Goal: Task Accomplishment & Management: Complete application form

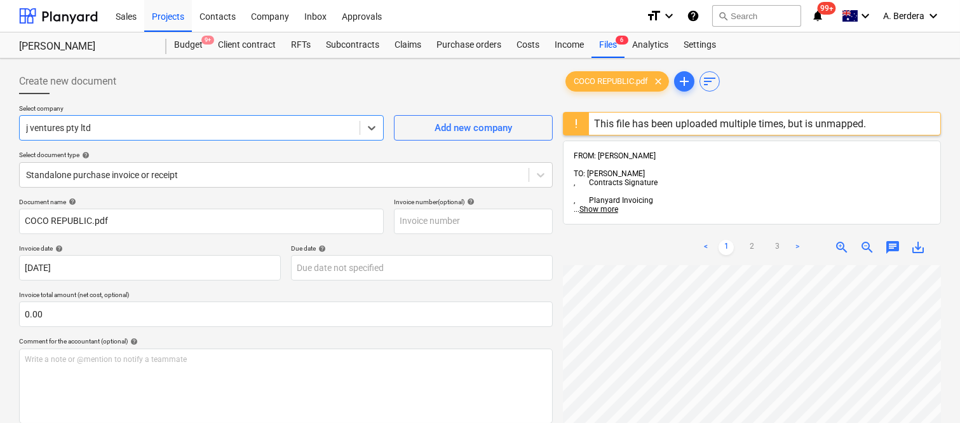
scroll to position [78, 296]
click at [609, 42] on div "Files 6" at bounding box center [608, 44] width 33 height 25
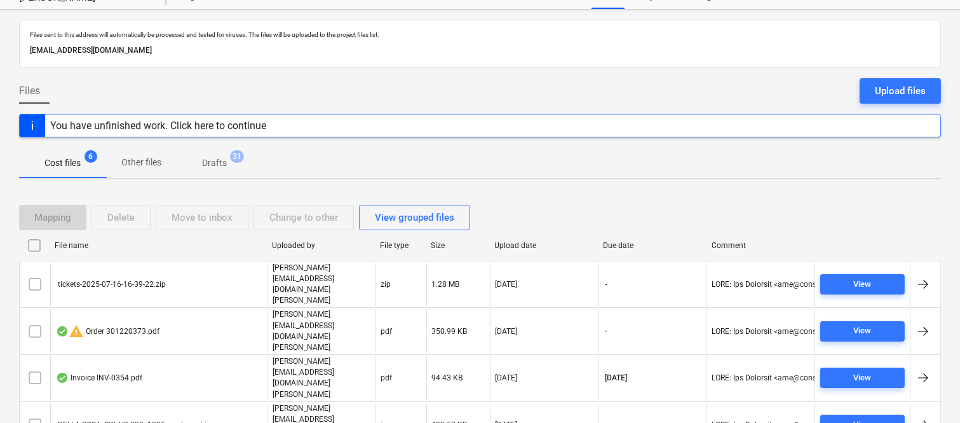
scroll to position [74, 0]
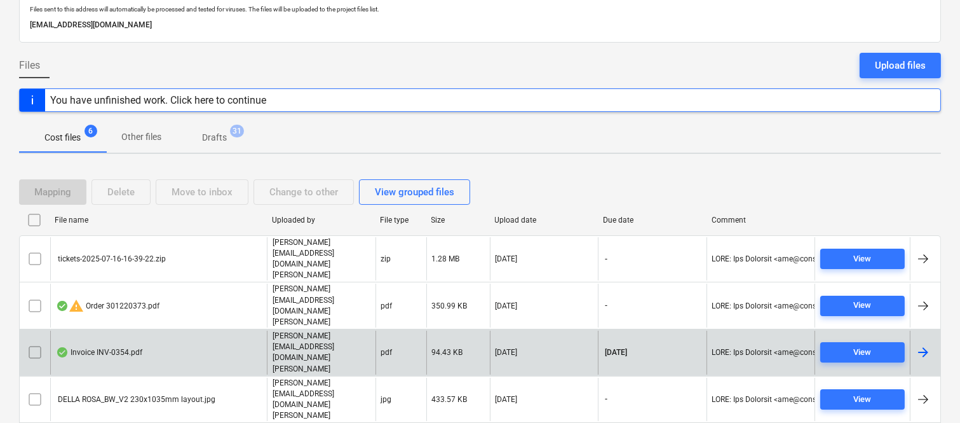
click at [156, 330] on div "Invoice INV-0354.pdf" at bounding box center [158, 352] width 217 height 44
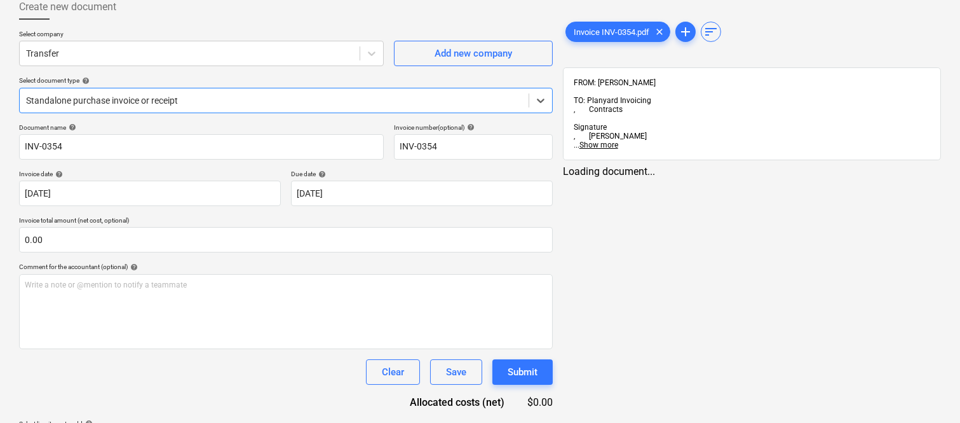
type input "INV-0354"
type input "[DATE]"
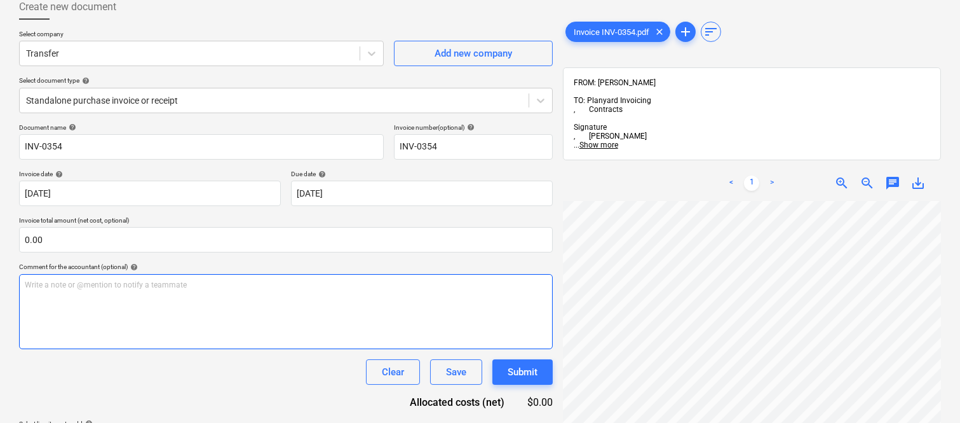
click at [529, 290] on div "Create new document Select company Transfer Add new company Select document typ…" at bounding box center [480, 224] width 932 height 471
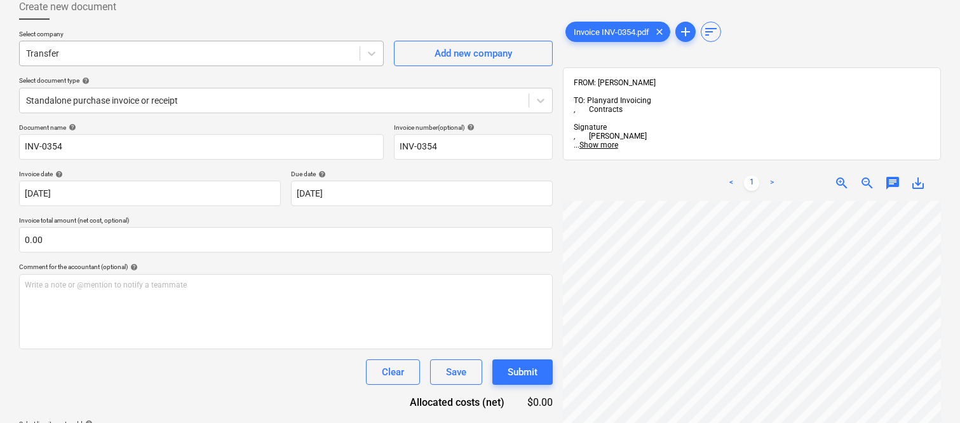
click at [282, 44] on div "Transfer" at bounding box center [190, 53] width 340 height 18
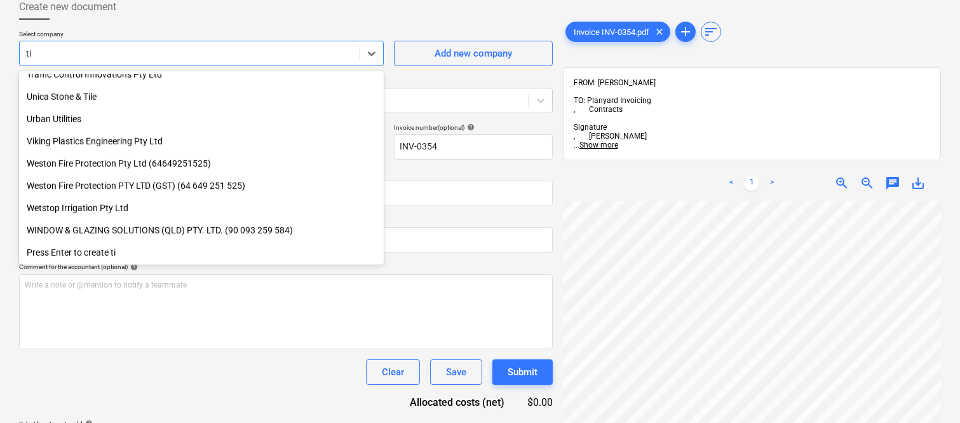
scroll to position [1700, 0]
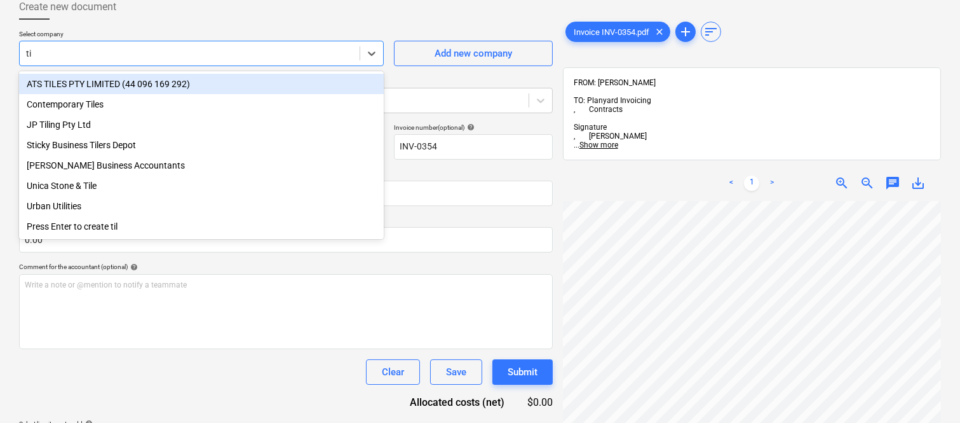
type input "t"
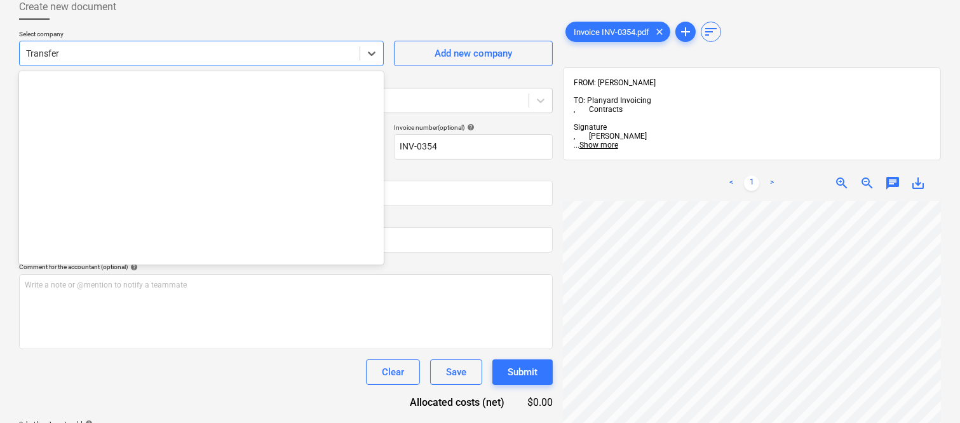
click at [128, 48] on div at bounding box center [189, 53] width 327 height 13
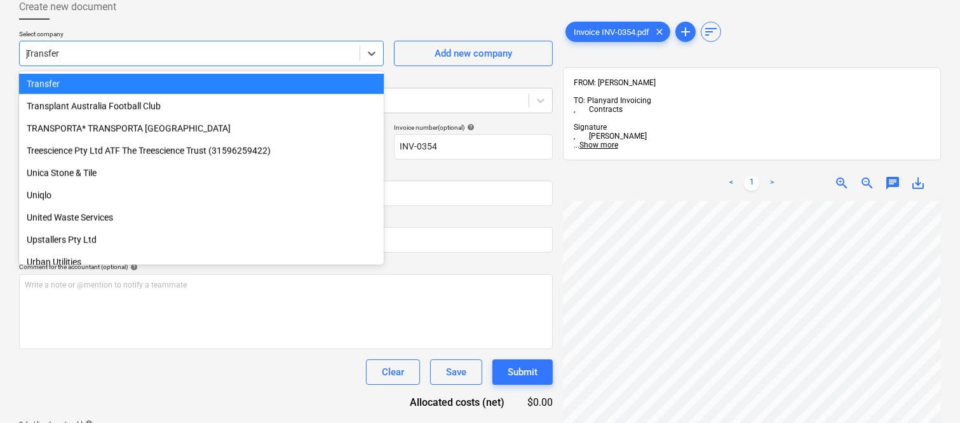
scroll to position [743, 0]
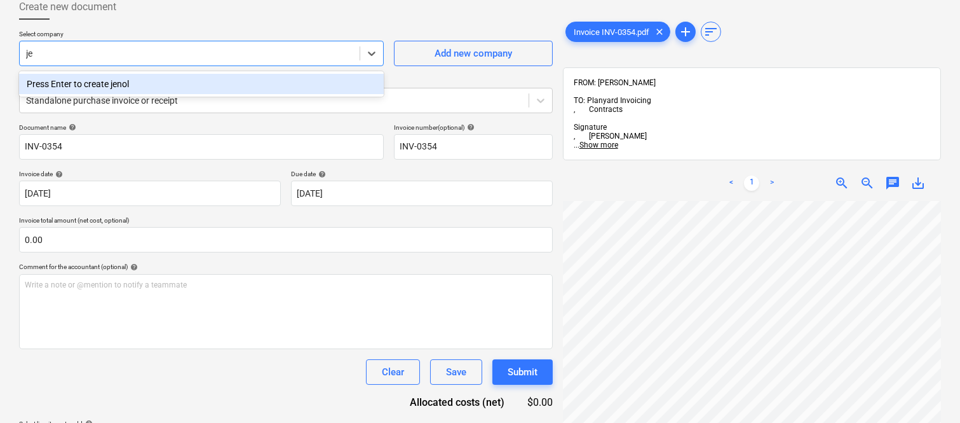
type input "j"
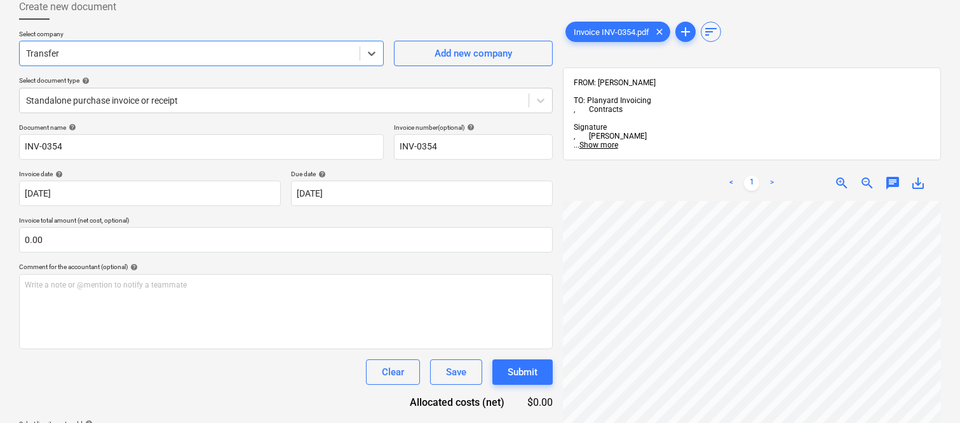
paste input "SCHERER, HEIDE"
type input "SCHERER, HEIDE"
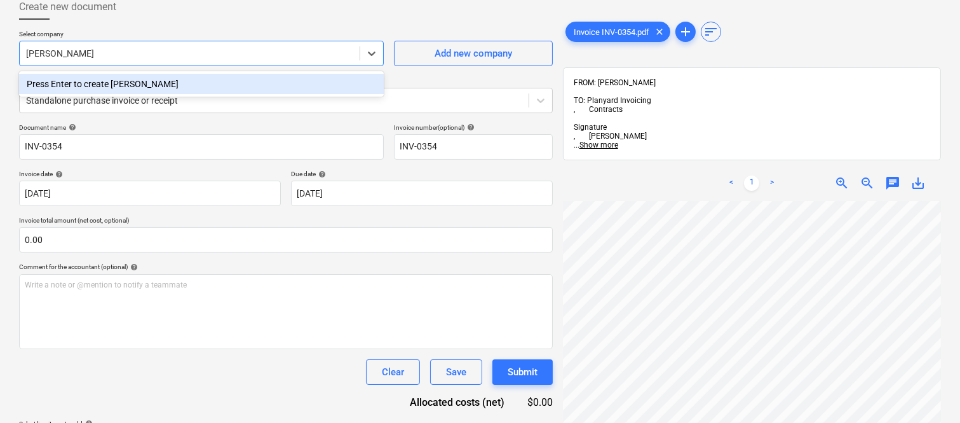
click at [168, 85] on div "Press Enter to create SCHERER, HEIDE" at bounding box center [201, 84] width 365 height 20
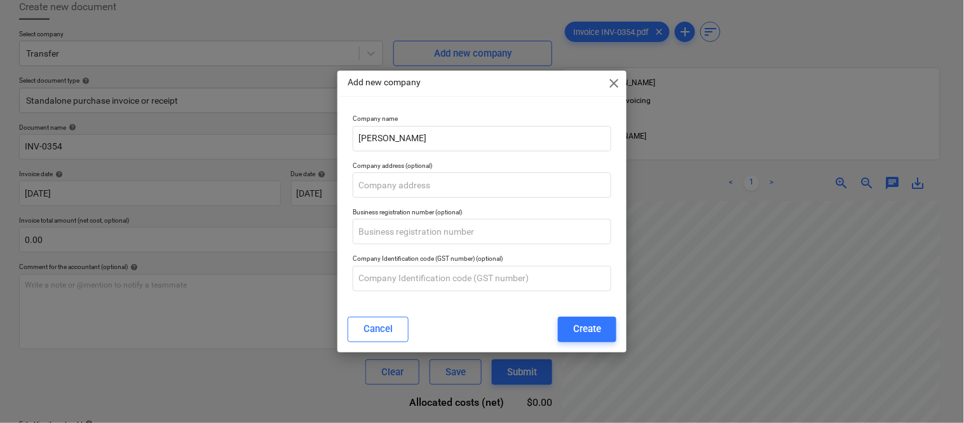
click at [616, 81] on span "close" at bounding box center [613, 83] width 15 height 15
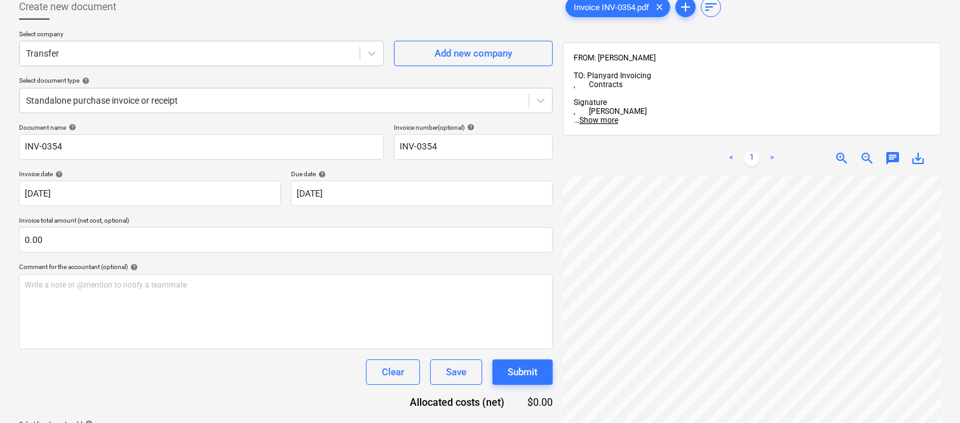
scroll to position [0, 383]
click at [475, 53] on div "Add new company" at bounding box center [474, 53] width 78 height 17
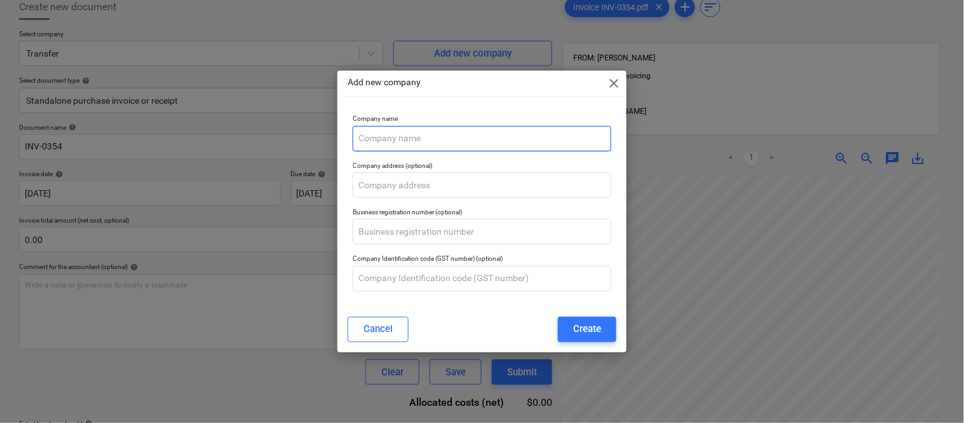
click at [388, 135] on input "text" at bounding box center [482, 138] width 259 height 25
paste input "SCHERER, HEIDE"
paste input "Jennoli"
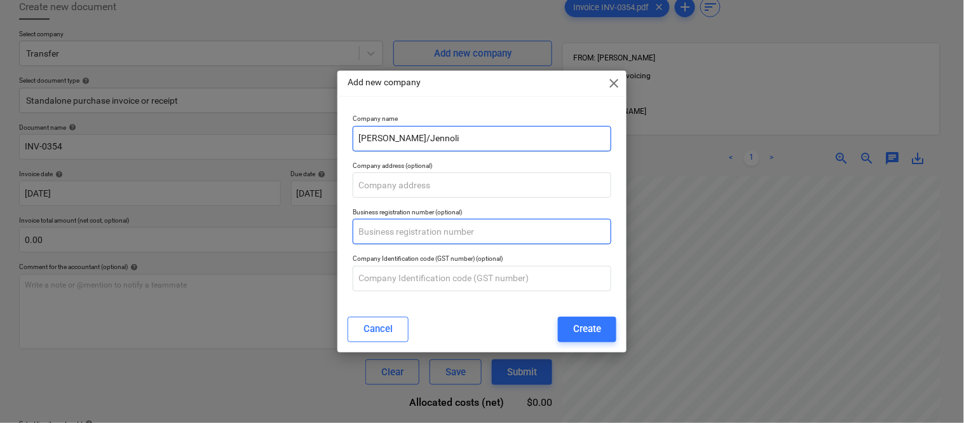
type input "SCHERER, HEIDE/Jennoli"
click at [397, 225] on input "text" at bounding box center [482, 231] width 259 height 25
paste input "56 240 262 212"
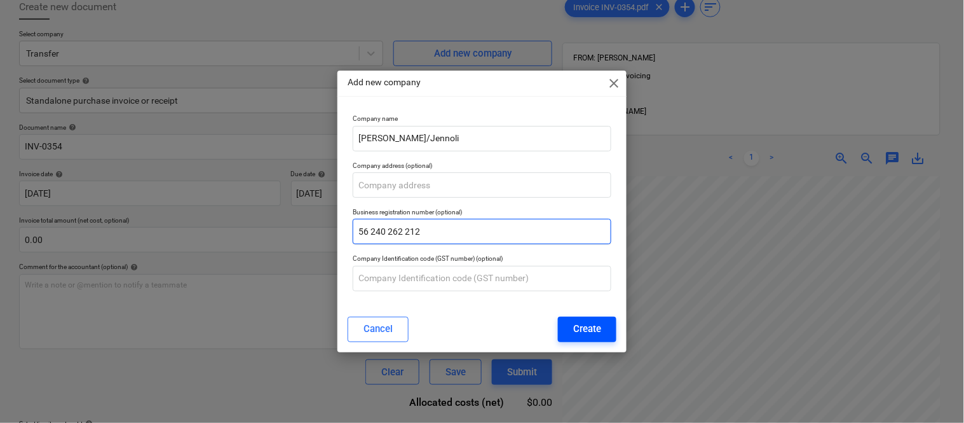
type input "56 240 262 212"
click at [594, 334] on div "Create" at bounding box center [587, 328] width 28 height 17
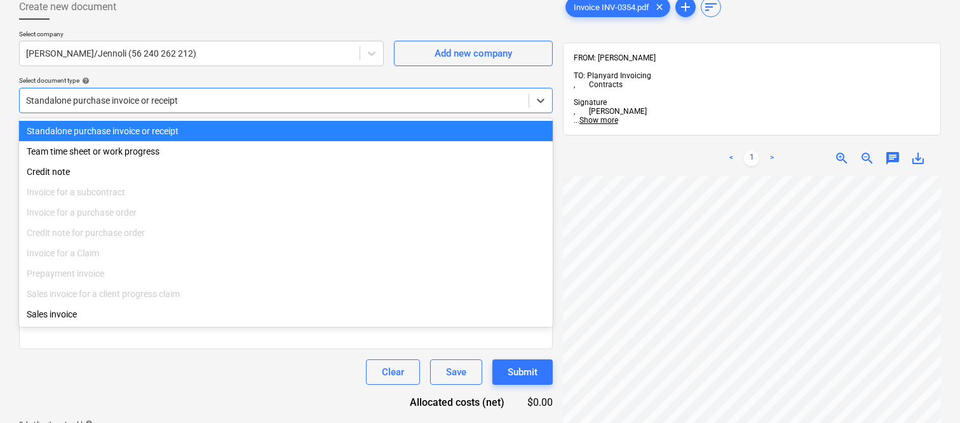
click at [302, 98] on div at bounding box center [274, 100] width 496 height 13
click at [306, 121] on div "Standalone purchase invoice or receipt" at bounding box center [286, 131] width 534 height 20
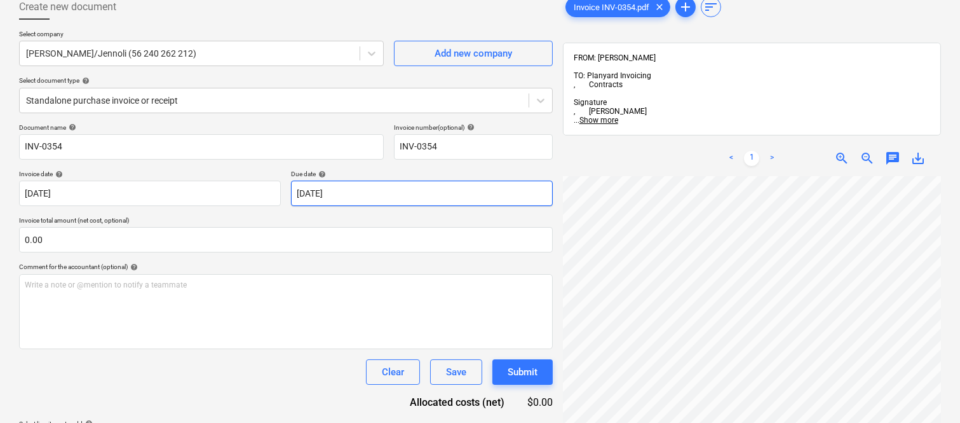
scroll to position [25, 257]
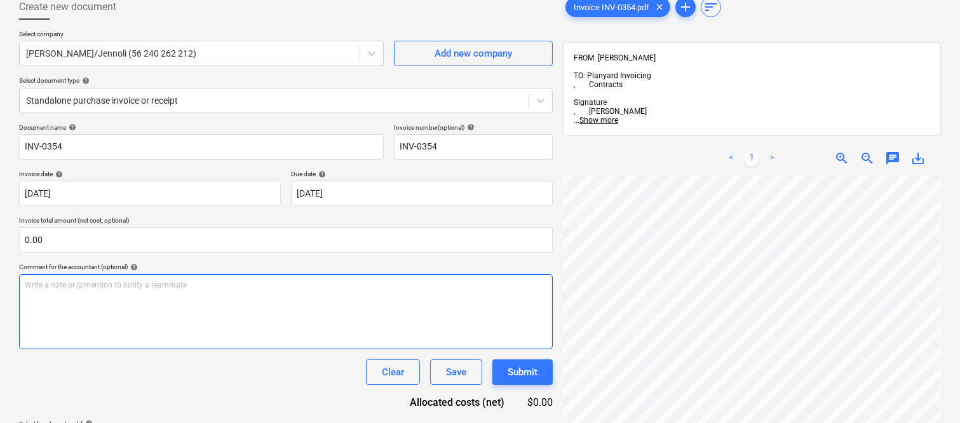
click at [463, 283] on div "Create new document Select company SCHERER, HEIDE/Jennoli (56 240 262 212) Add …" at bounding box center [480, 257] width 932 height 536
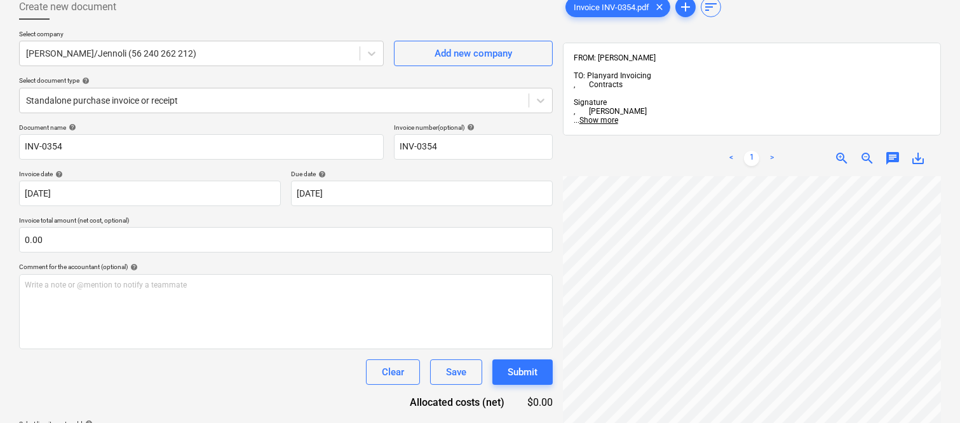
scroll to position [14, 384]
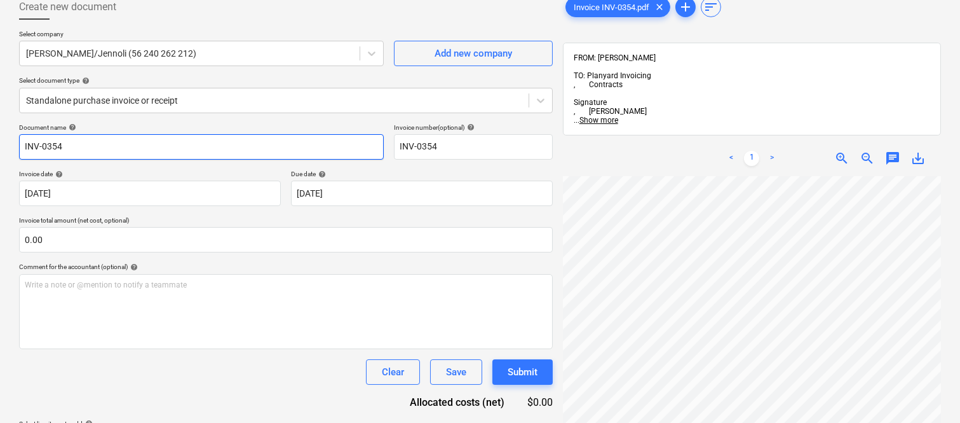
click at [20, 142] on input "INV-0354" at bounding box center [201, 146] width 365 height 25
click at [236, 142] on input "JENNOLI ART INV-0354" at bounding box center [201, 146] width 365 height 25
type input "JENNOLI ART INV-0354"
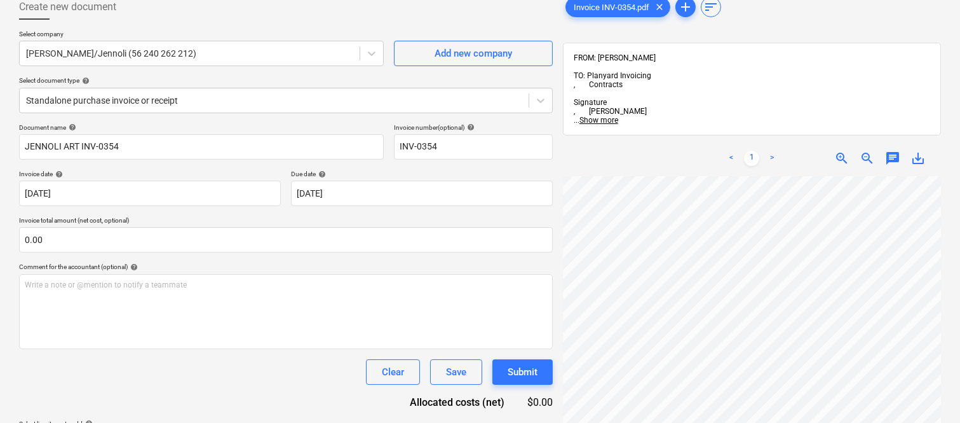
click at [939, 354] on div at bounding box center [752, 369] width 378 height 387
click at [556, 277] on div "Create new document Select company SCHERER, HEIDE/Jennoli (56 240 262 212) Add …" at bounding box center [480, 257] width 932 height 536
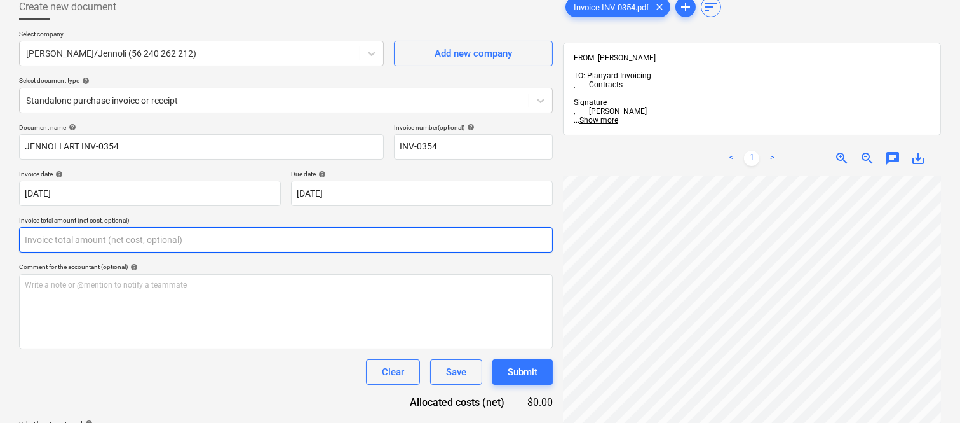
click at [125, 235] on input "text" at bounding box center [286, 239] width 534 height 25
type input "451.82"
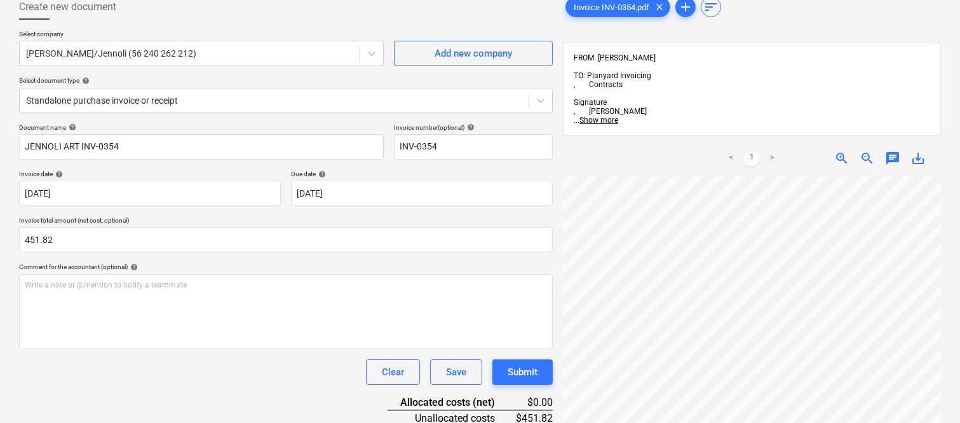
click at [162, 370] on div "Clear Save Submit" at bounding box center [286, 371] width 534 height 25
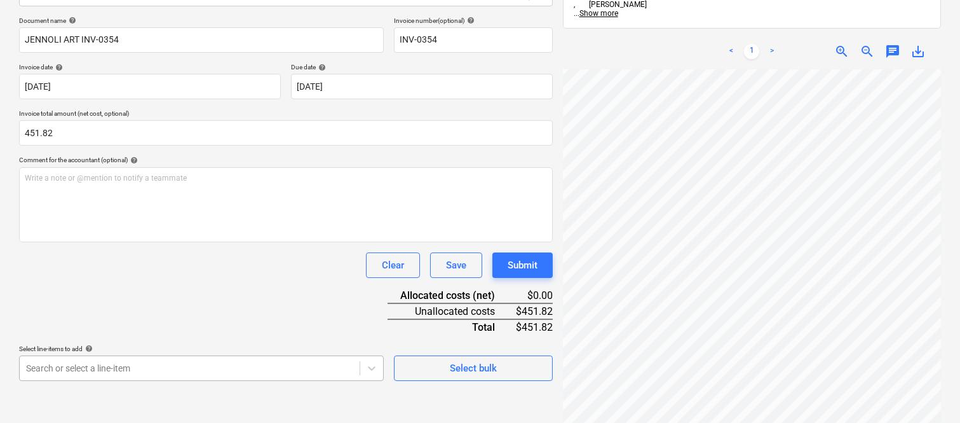
click at [90, 241] on body "Sales Projects Contacts Company Inbox Approvals format_size keyboard_arrow_down…" at bounding box center [480, 30] width 960 height 423
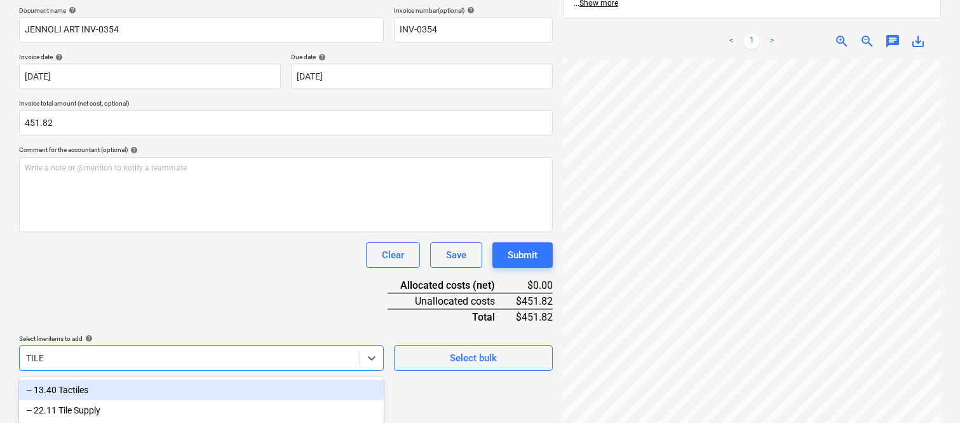
type input "TILE"
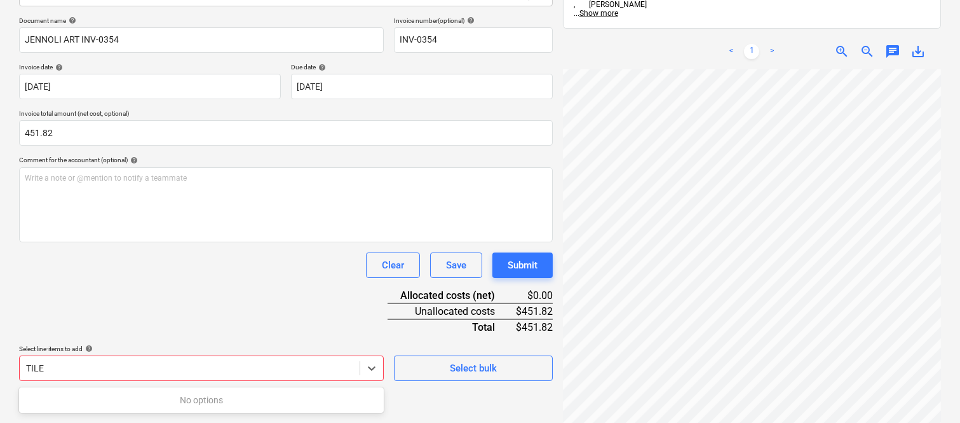
scroll to position [338, 0]
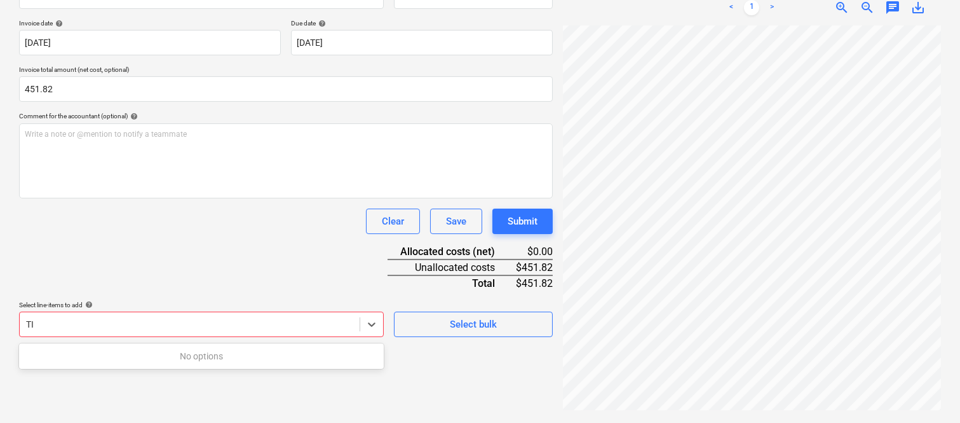
type input "T"
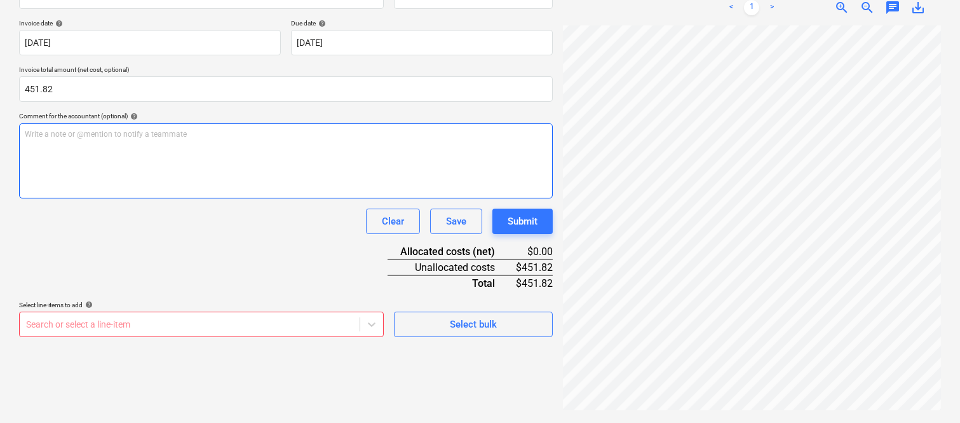
scroll to position [181, 0]
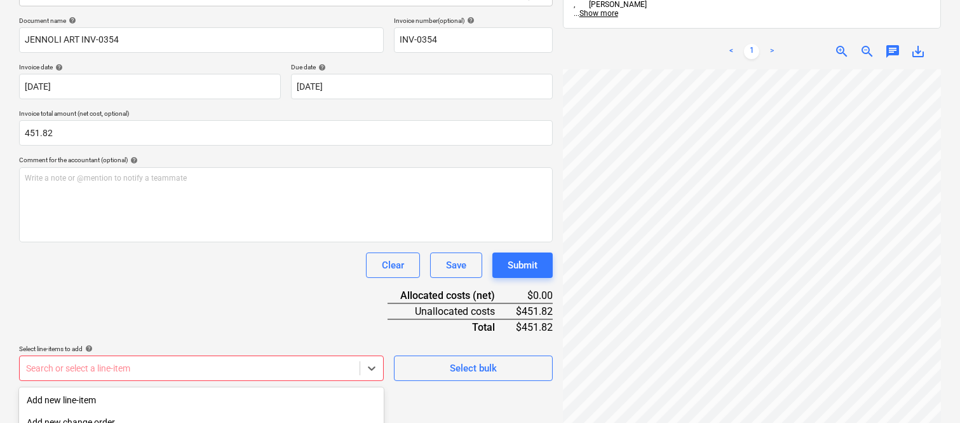
click at [139, 241] on body "Sales Projects Contacts Company Inbox Approvals format_size keyboard_arrow_down…" at bounding box center [480, 30] width 960 height 423
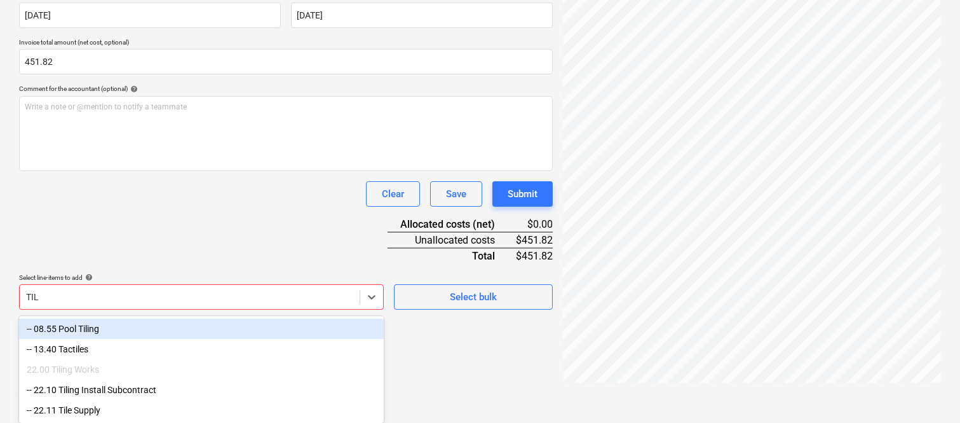
type input "TILI"
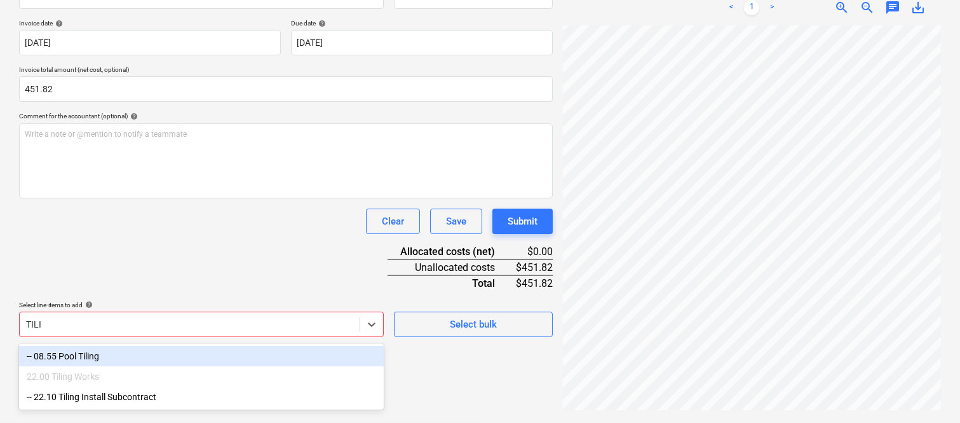
scroll to position [212, 0]
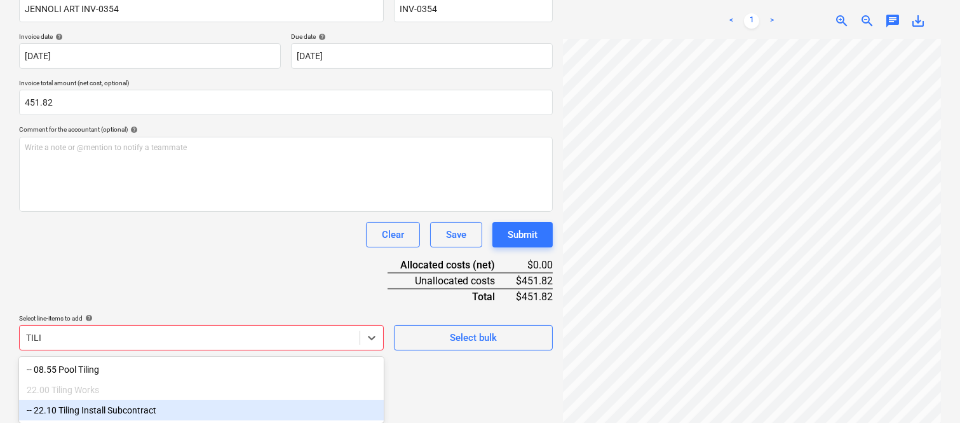
click at [153, 410] on div "-- 22.10 Tiling Install Subcontract" at bounding box center [201, 410] width 365 height 20
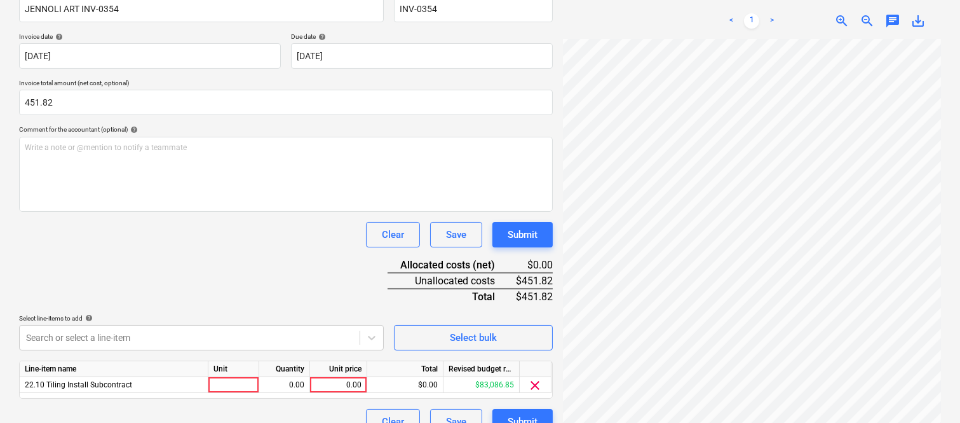
click at [176, 271] on div "Document name help JENNOLI ART INV-0354 Invoice number (optional) help INV-0354…" at bounding box center [286, 210] width 534 height 448
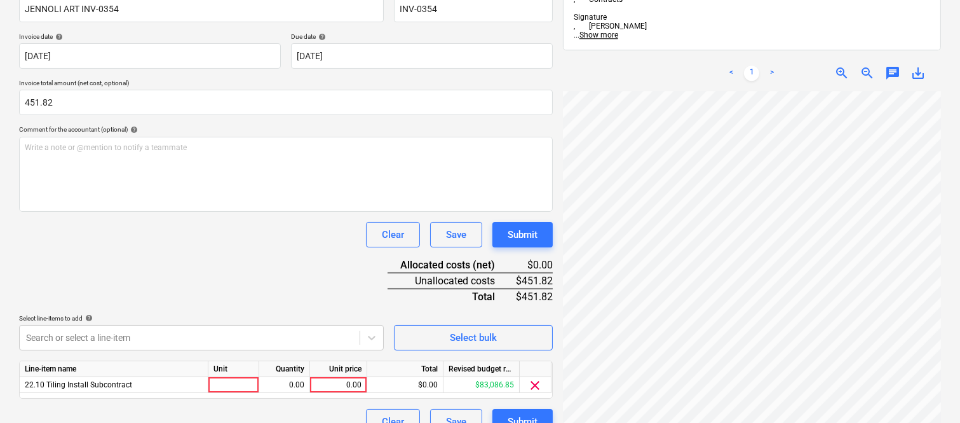
scroll to position [233, 0]
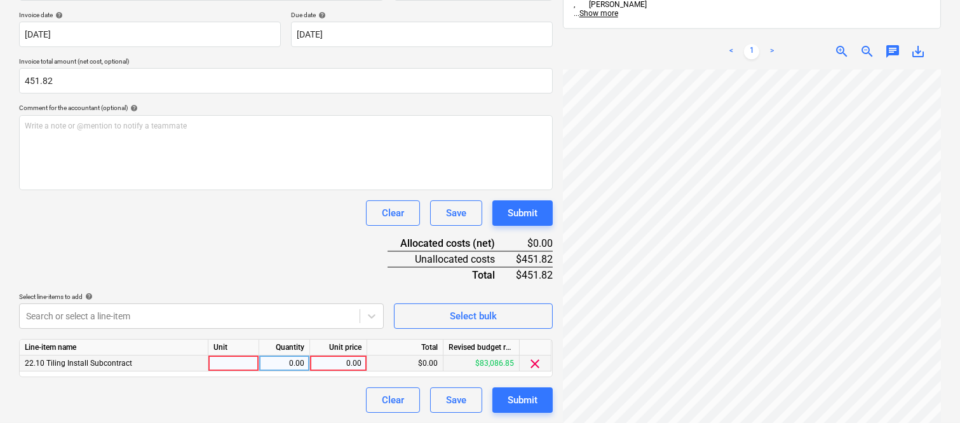
click at [246, 362] on div at bounding box center [233, 363] width 51 height 16
type input "INVOICE"
click at [282, 361] on div "0.00" at bounding box center [284, 363] width 40 height 16
type input "1"
click at [346, 363] on div "0.00" at bounding box center [338, 363] width 46 height 16
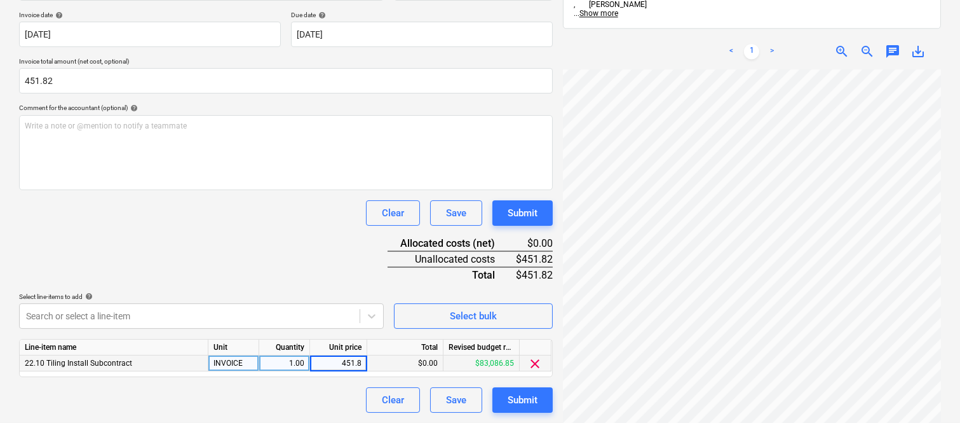
type input "451.82"
click at [301, 245] on div "Document name help JENNOLI ART INV-0354 Invoice number (optional) help INV-0354…" at bounding box center [286, 188] width 534 height 448
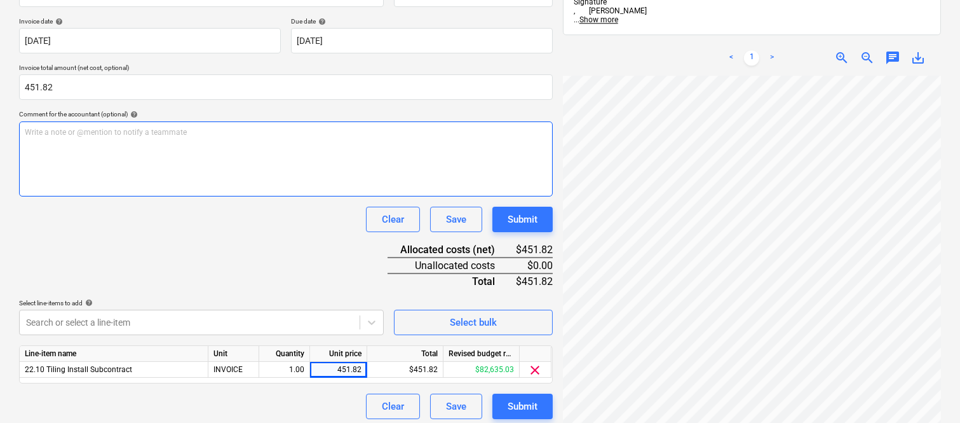
scroll to position [0, 0]
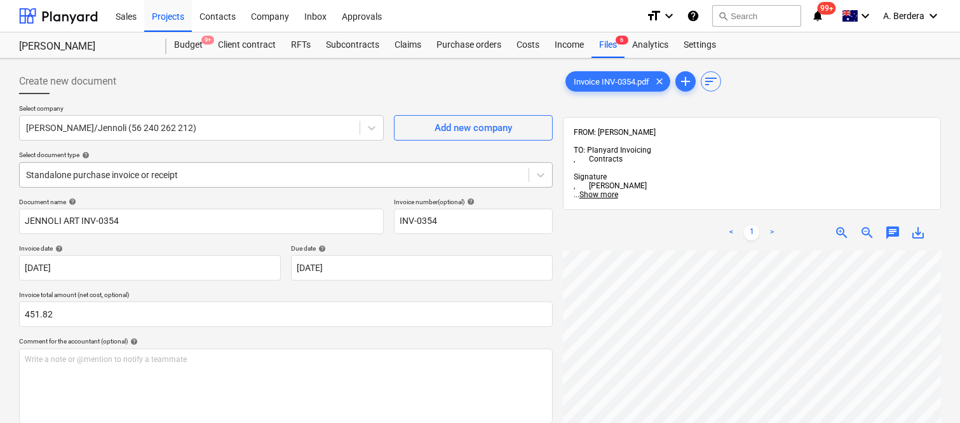
click at [360, 168] on div at bounding box center [274, 174] width 496 height 13
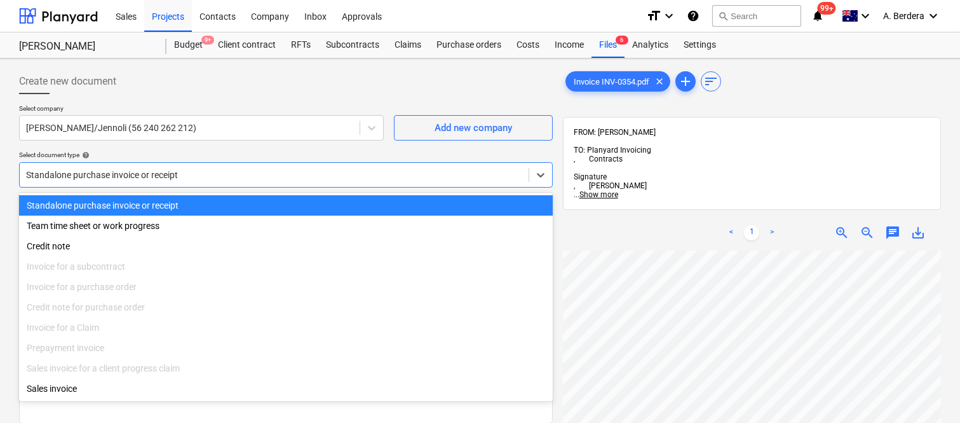
click at [371, 200] on div "Standalone purchase invoice or receipt" at bounding box center [286, 205] width 534 height 20
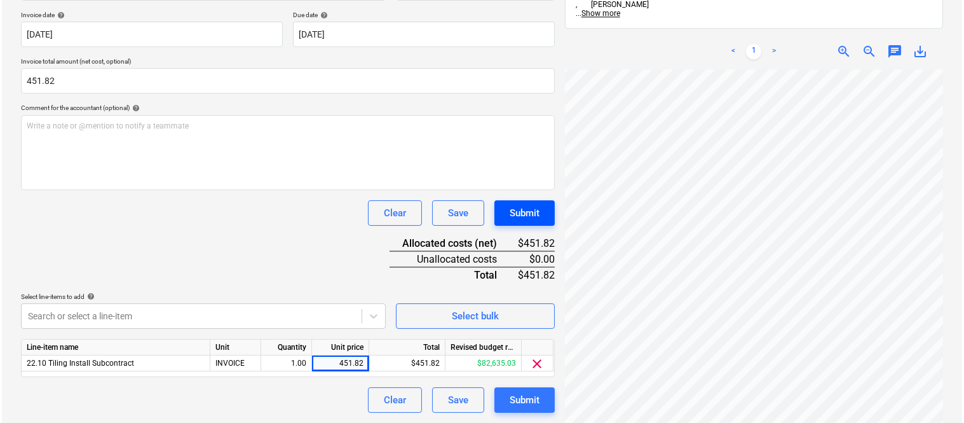
scroll to position [334, 384]
click at [524, 392] on div "Submit" at bounding box center [523, 399] width 30 height 17
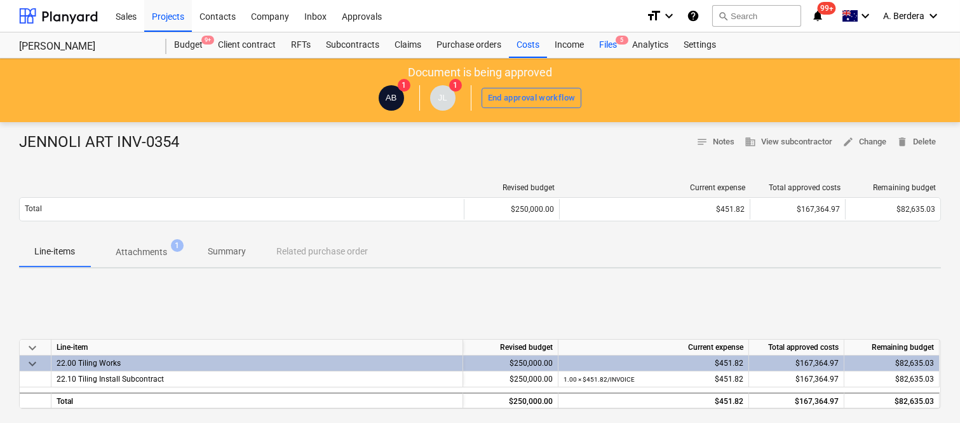
click at [618, 45] on div "Files 5" at bounding box center [608, 44] width 33 height 25
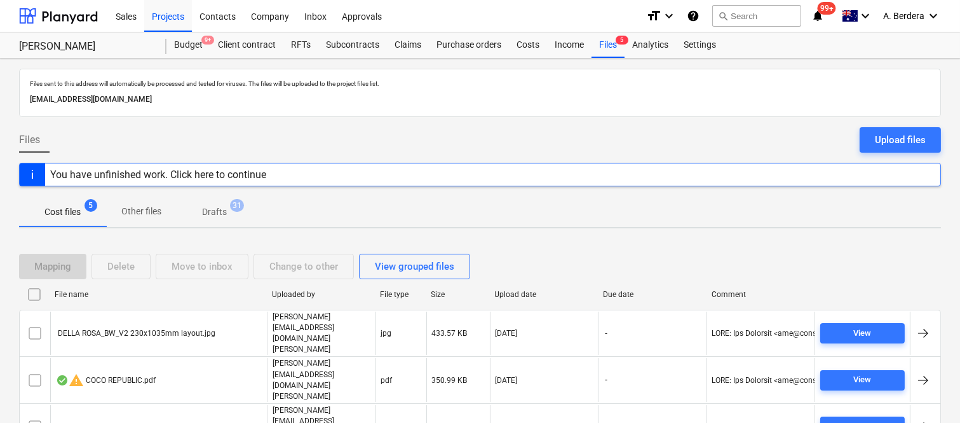
scroll to position [51, 0]
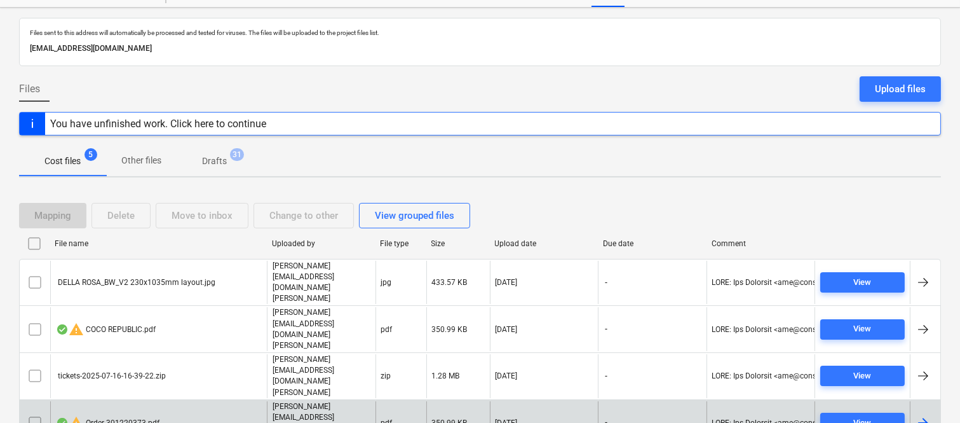
click at [210, 401] on div "warning Order 301220373.pdf" at bounding box center [158, 423] width 217 height 44
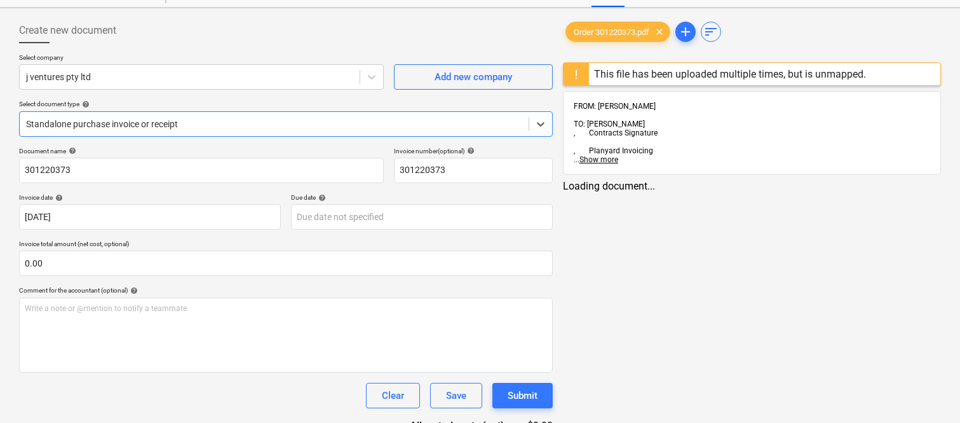
type input "301220373"
type input "[DATE]"
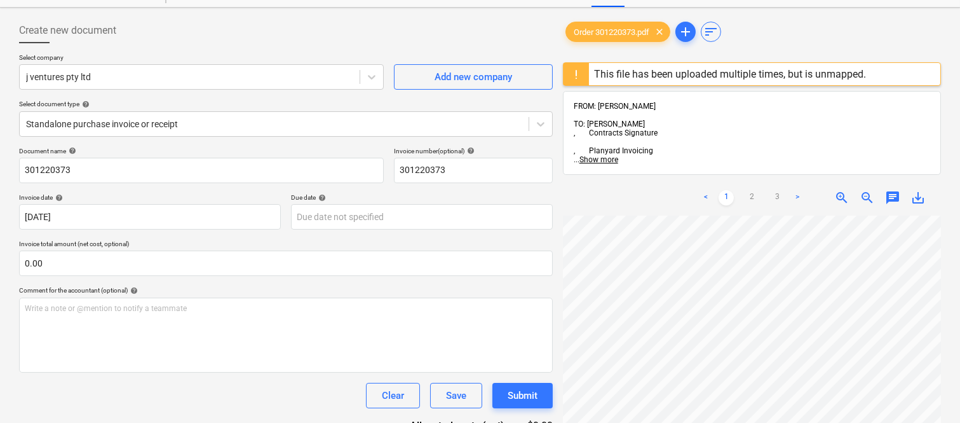
scroll to position [11, 165]
click at [869, 190] on span "zoom_out" at bounding box center [867, 197] width 15 height 15
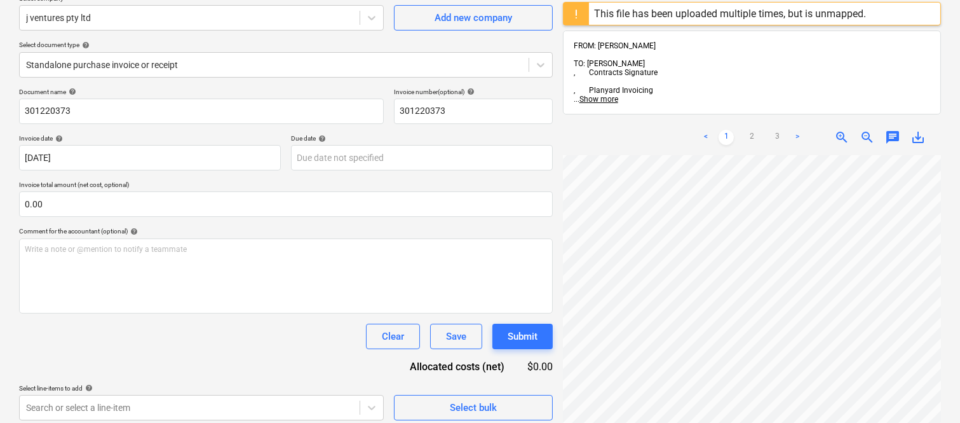
scroll to position [177, 0]
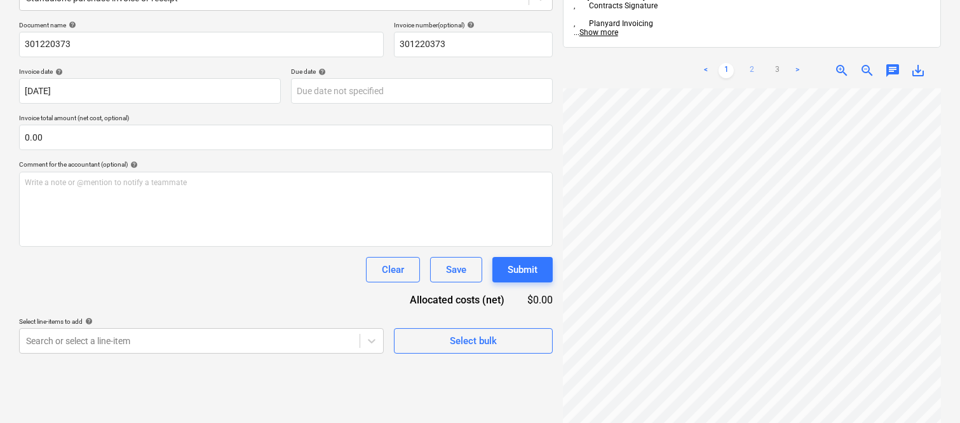
click at [752, 63] on link "2" at bounding box center [751, 70] width 15 height 15
click at [722, 246] on html "Sales Projects Contacts Company Inbox Approvals format_size keyboard_arrow_down…" at bounding box center [480, 34] width 960 height 423
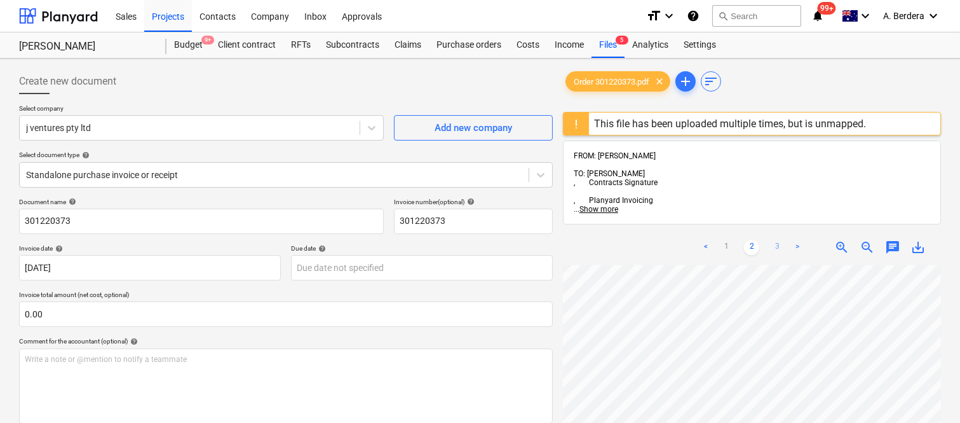
click at [773, 240] on link "3" at bounding box center [777, 247] width 15 height 15
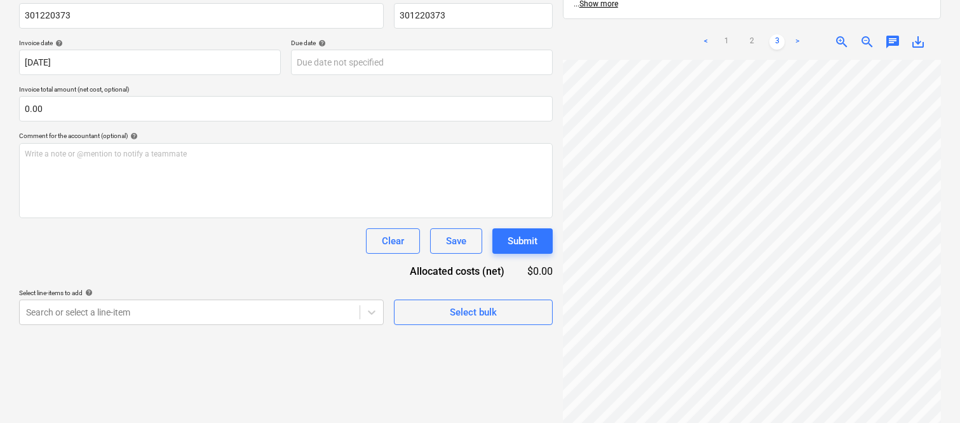
scroll to position [79, 79]
click at [816, 419] on div "Create new document Select company j ventures pty ltd Add new company Select do…" at bounding box center [480, 155] width 960 height 604
click at [960, 217] on html "Sales Projects Contacts Company Inbox Approvals format_size keyboard_arrow_down…" at bounding box center [480, 6] width 960 height 423
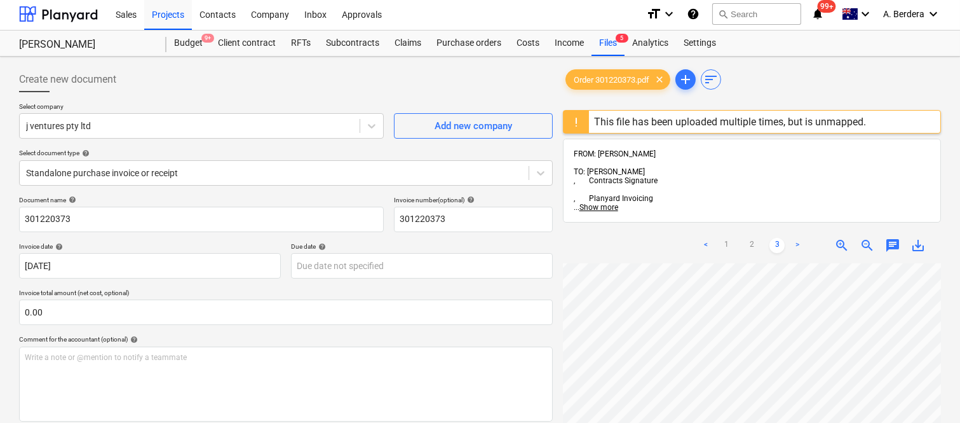
scroll to position [0, 55]
click at [947, 318] on div "Create new document Select company j ventures pty ltd Add new company Select do…" at bounding box center [480, 359] width 960 height 604
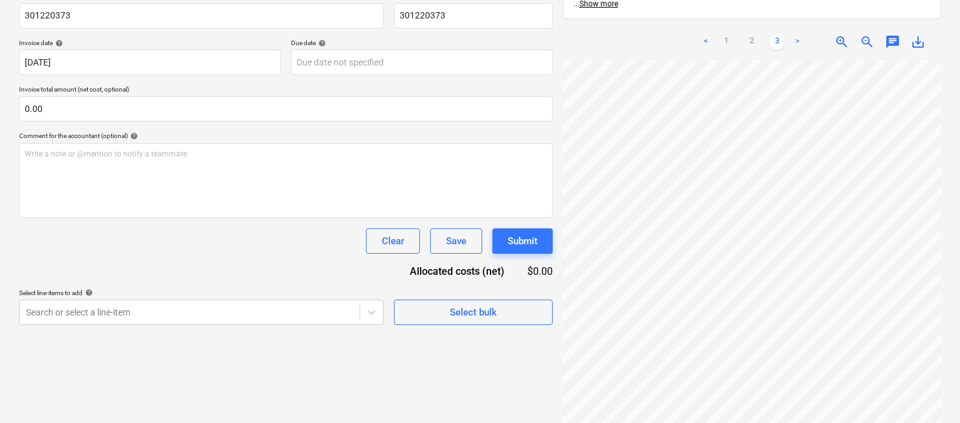
scroll to position [14, 91]
click at [677, 217] on html "Sales Projects Contacts Company Inbox Approvals format_size keyboard_arrow_down…" at bounding box center [480, 6] width 960 height 423
click at [726, 34] on link "1" at bounding box center [726, 41] width 15 height 15
click at [750, 34] on link "2" at bounding box center [751, 41] width 15 height 15
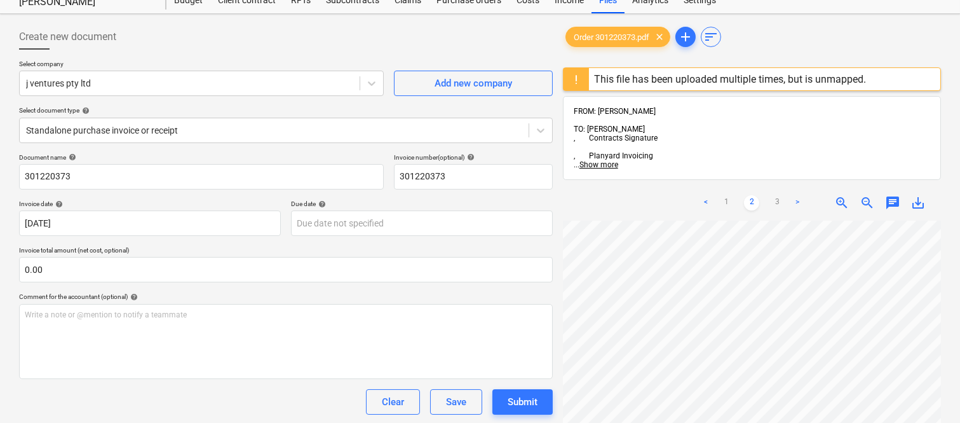
scroll to position [0, 0]
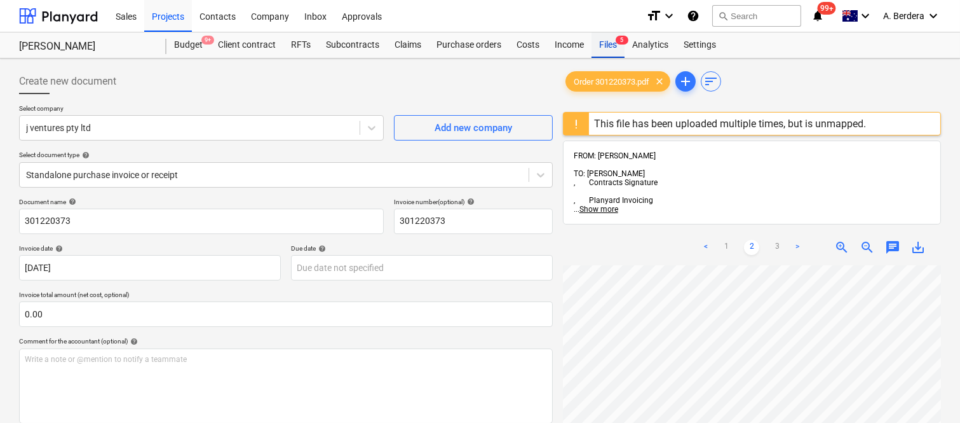
click at [606, 43] on div "Files 5" at bounding box center [608, 44] width 33 height 25
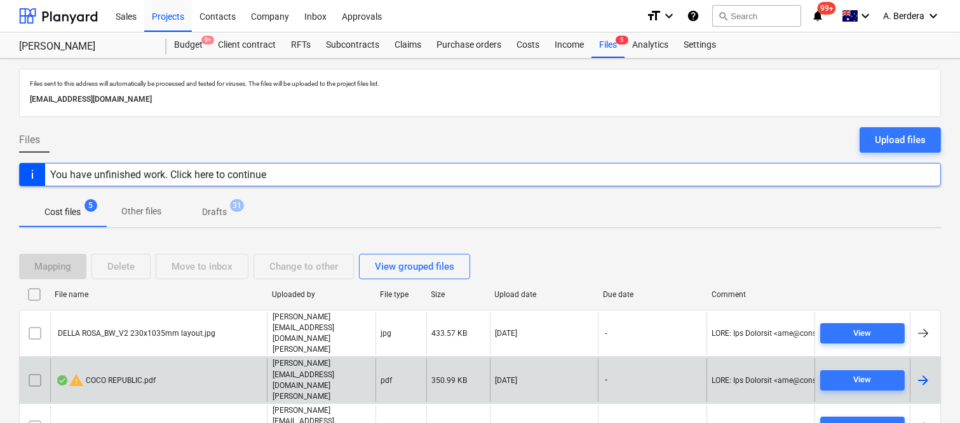
click at [182, 358] on div "warning COCO REPUBLIC.pdf" at bounding box center [158, 380] width 217 height 44
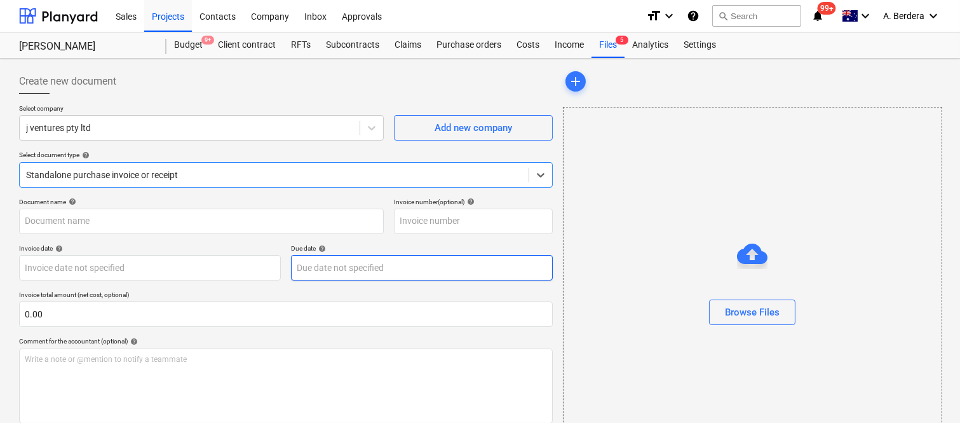
type input "COCO REPUBLIC.pdf"
type input "[DATE]"
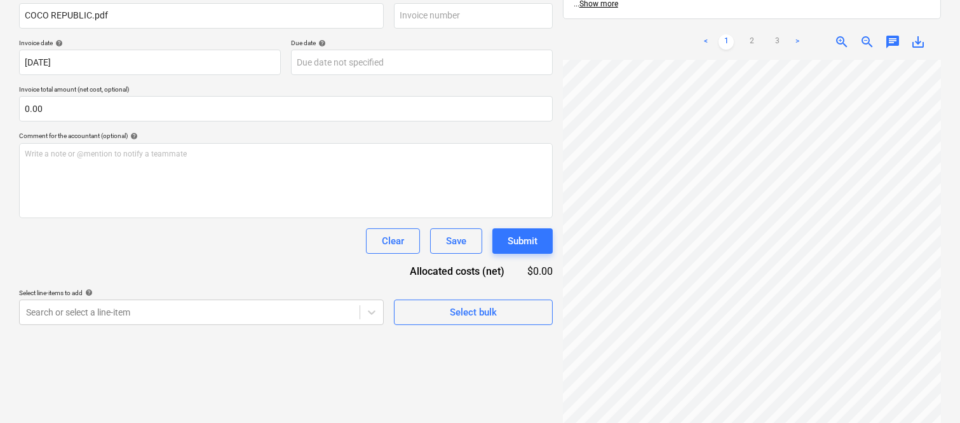
scroll to position [43, 114]
click at [734, 422] on div "Create new document Select company j ventures pty ltd Add new company Select do…" at bounding box center [480, 155] width 960 height 604
click at [960, 217] on html "Sales Projects Contacts Company Inbox Approvals format_size keyboard_arrow_down…" at bounding box center [480, 6] width 960 height 423
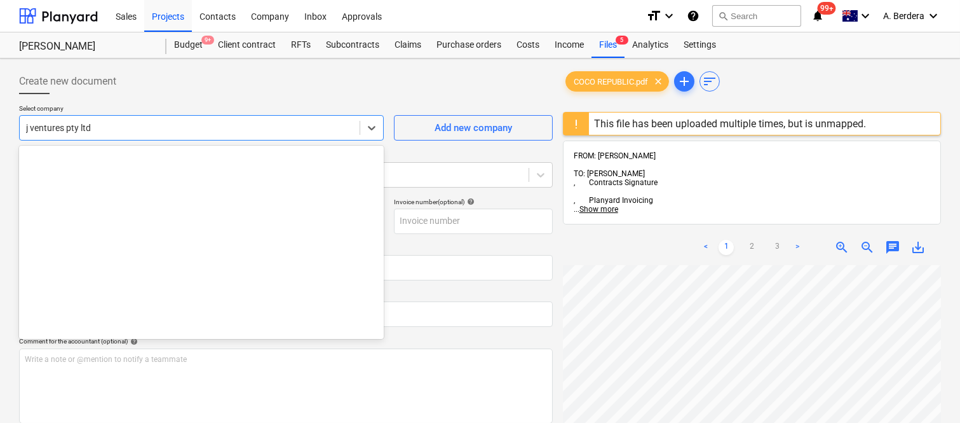
click at [196, 123] on div at bounding box center [189, 127] width 327 height 13
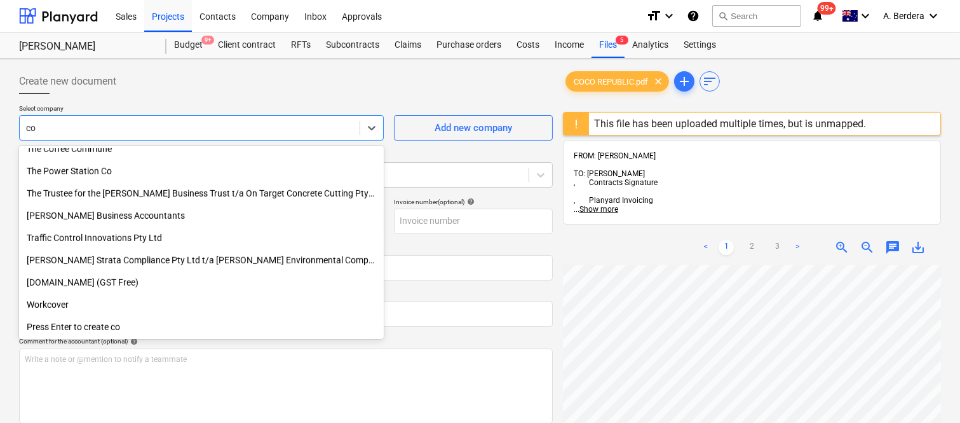
type input "c"
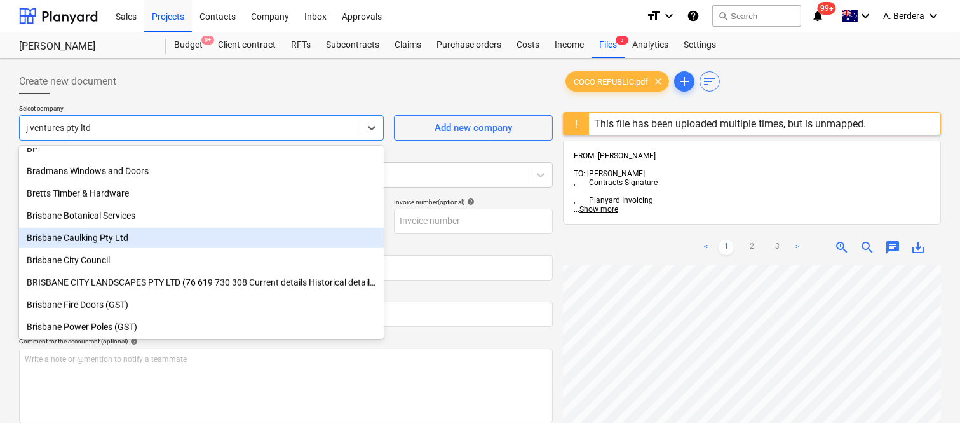
scroll to position [0, 0]
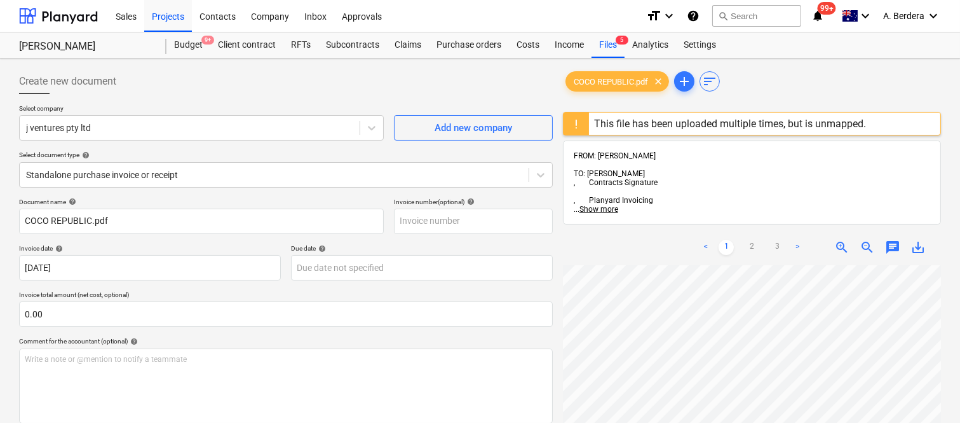
click at [423, 69] on div "Create new document" at bounding box center [286, 81] width 534 height 25
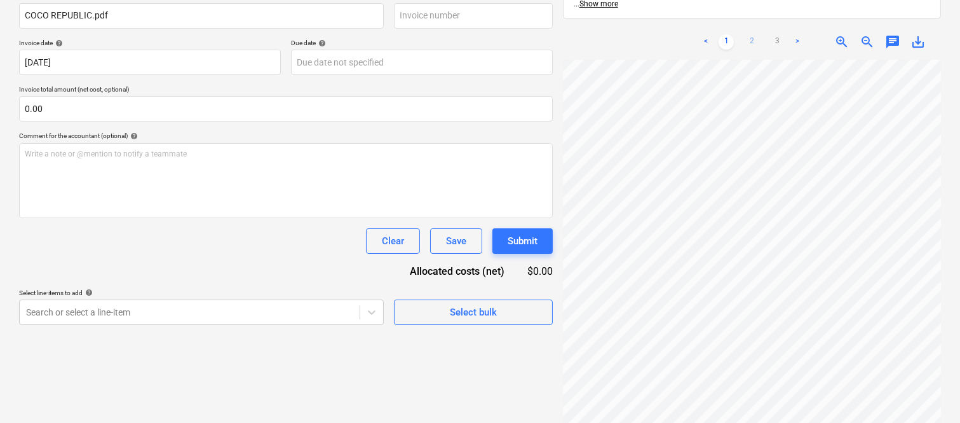
click at [750, 34] on link "2" at bounding box center [751, 41] width 15 height 15
click at [837, 34] on span "zoom_in" at bounding box center [841, 41] width 15 height 15
click at [838, 34] on span "zoom_in" at bounding box center [841, 41] width 15 height 15
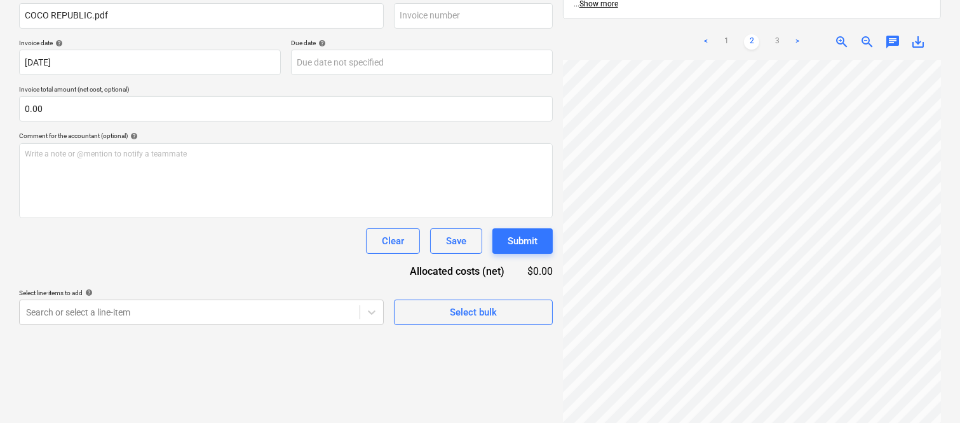
click at [944, 201] on div "COCO REPUBLIC.pdf clear add sort This file has been uploaded multiple times, bu…" at bounding box center [752, 155] width 388 height 594
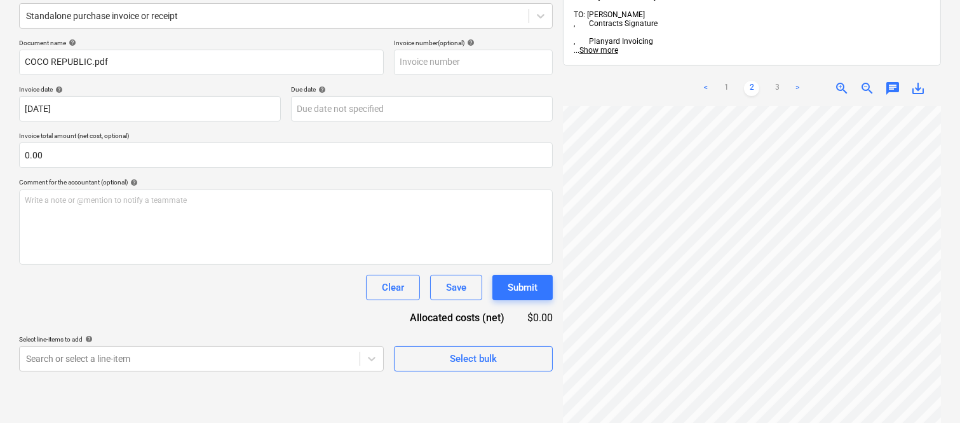
scroll to position [0, 0]
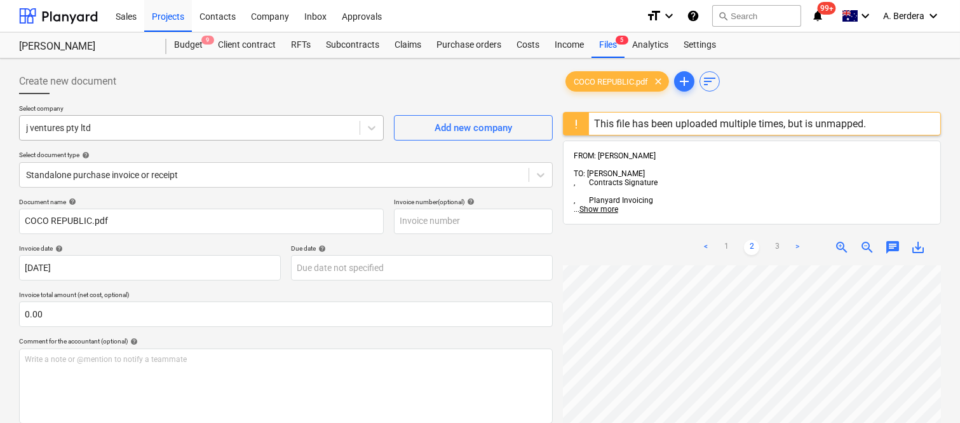
click at [212, 127] on div at bounding box center [189, 127] width 327 height 13
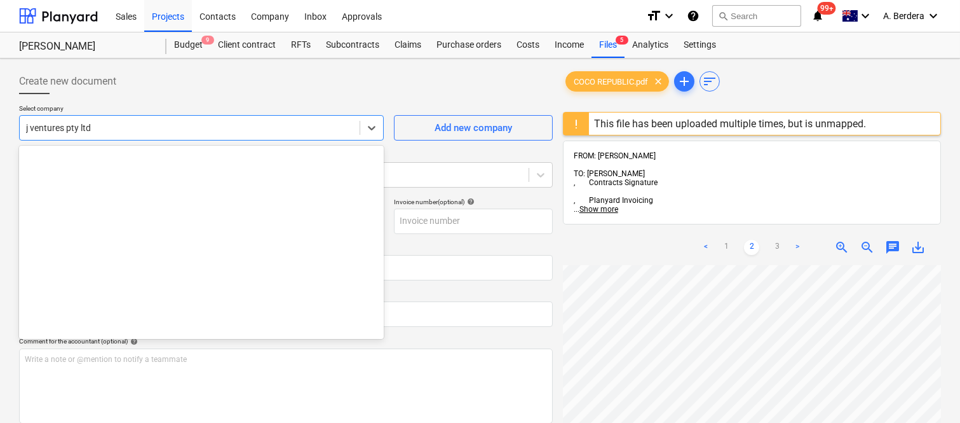
scroll to position [5582, 0]
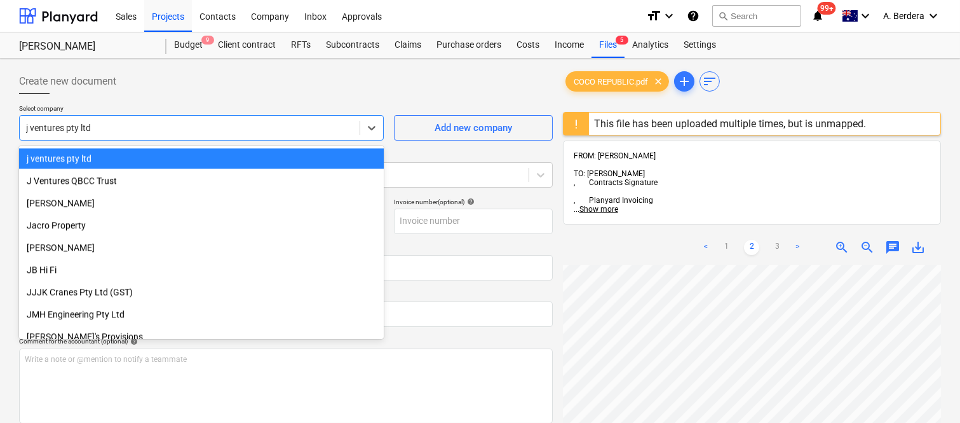
paste input "BPAY PTY LIMITED"
type input "BPAY PTY LIMITED"
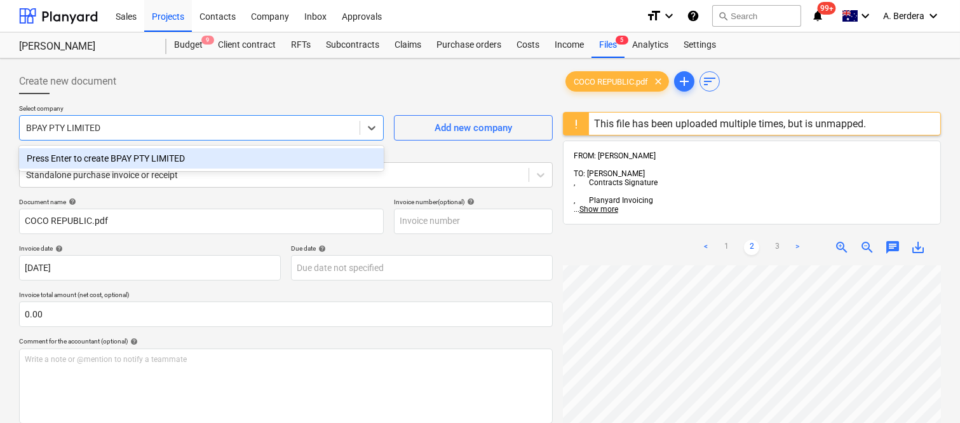
click at [205, 160] on div "Press Enter to create BPAY PTY LIMITED" at bounding box center [201, 158] width 365 height 20
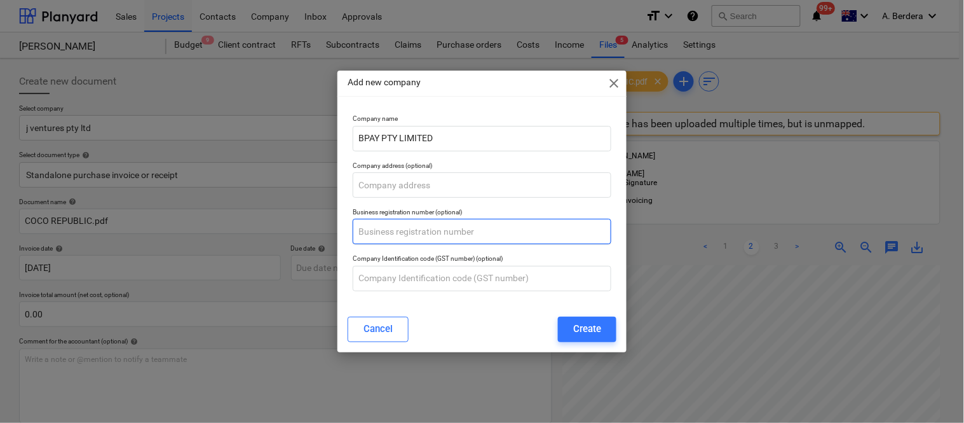
click at [413, 231] on input "text" at bounding box center [482, 231] width 259 height 25
paste input "69 079 137 518"
type input "69 079 137 518"
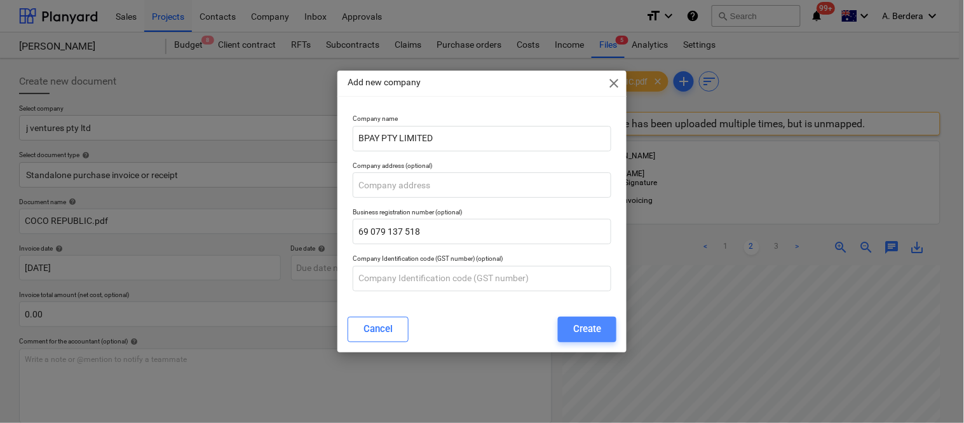
click at [581, 330] on div "Create" at bounding box center [587, 328] width 28 height 17
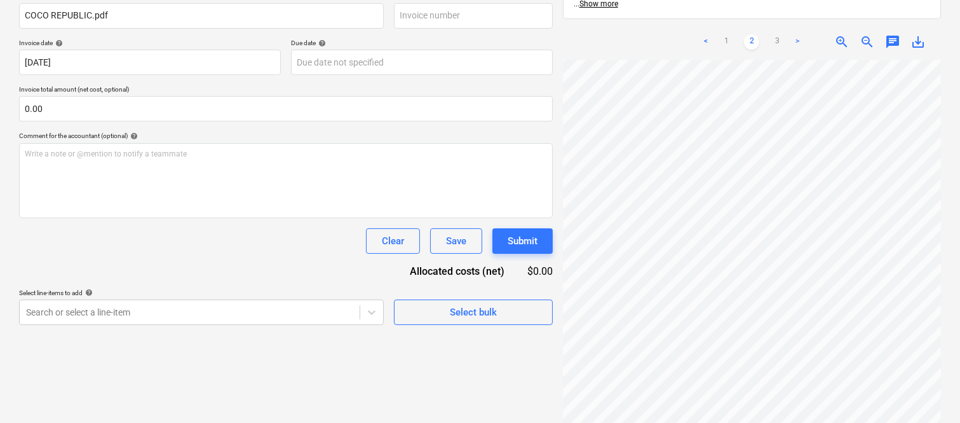
scroll to position [20, 405]
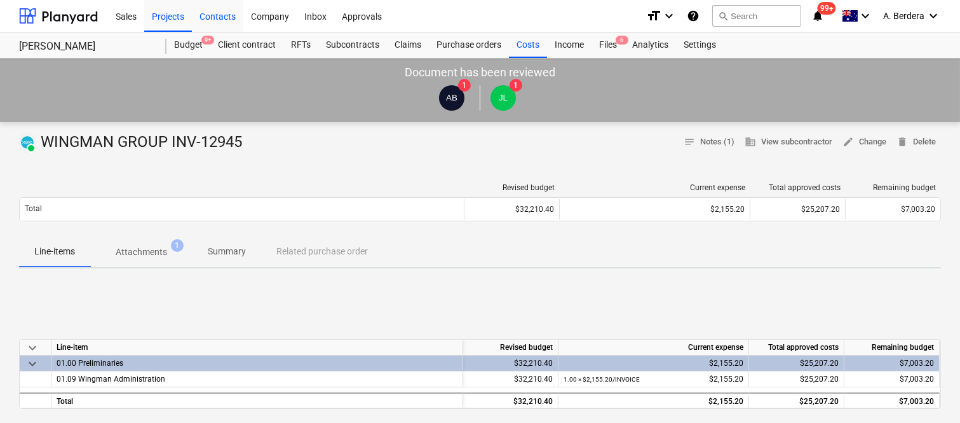
drag, startPoint x: 186, startPoint y: 49, endPoint x: 221, endPoint y: 10, distance: 52.7
click at [186, 49] on div "Budget 9+" at bounding box center [188, 44] width 44 height 25
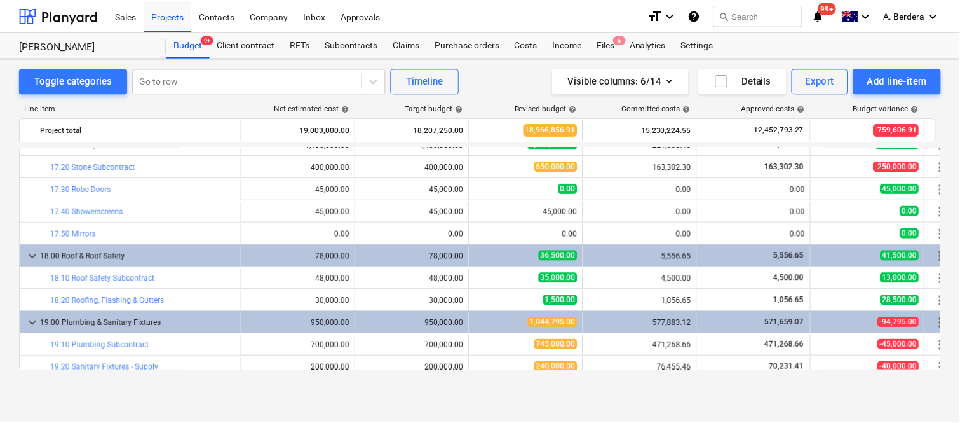
scroll to position [2456, 0]
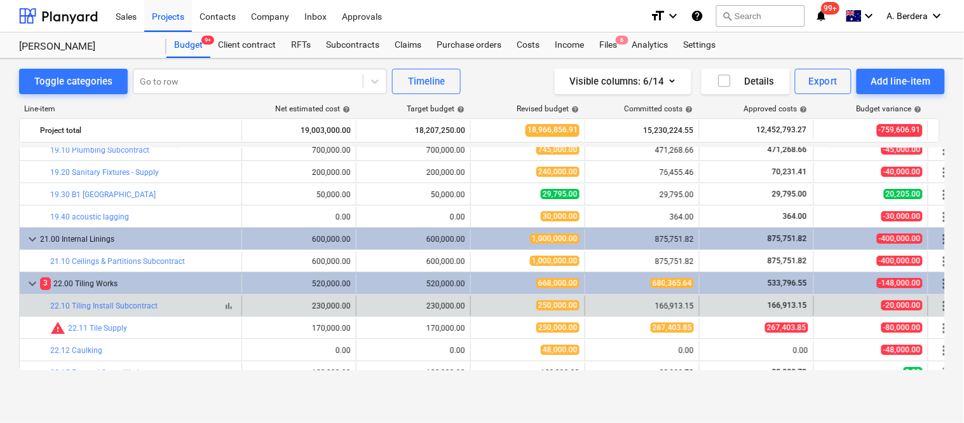
click at [227, 306] on span "bar_chart" at bounding box center [229, 306] width 10 height 10
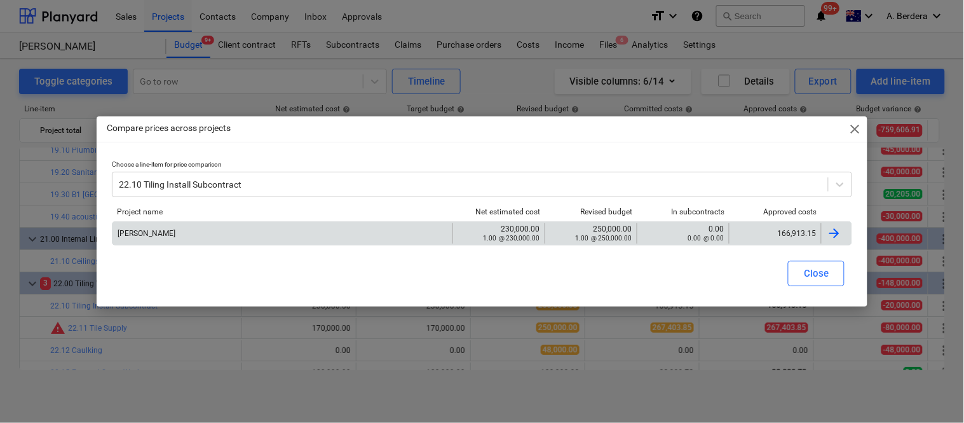
click at [753, 224] on div "166,913.15" at bounding box center [775, 233] width 92 height 20
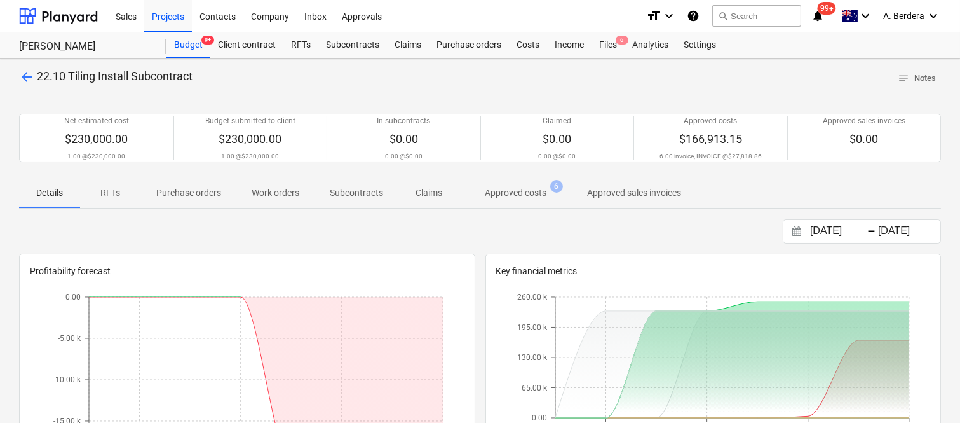
click at [517, 192] on p "Approved costs" at bounding box center [516, 192] width 62 height 13
